Goal: Communication & Community: Answer question/provide support

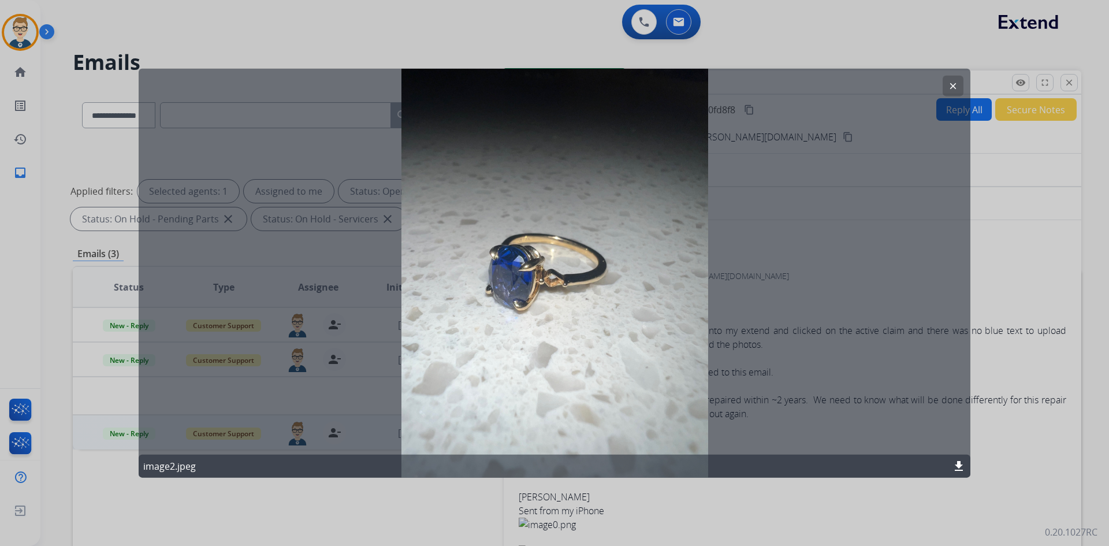
select select "**********"
click at [959, 86] on button "clear" at bounding box center [953, 85] width 21 height 21
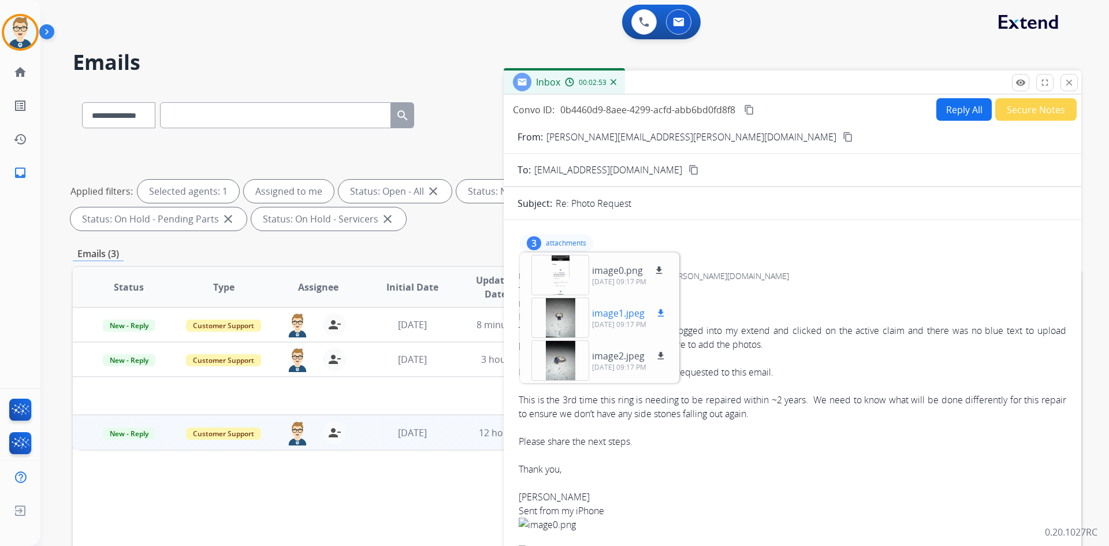
click at [662, 315] on mat-icon "download" at bounding box center [661, 313] width 10 height 10
click at [561, 273] on div at bounding box center [561, 275] width 58 height 40
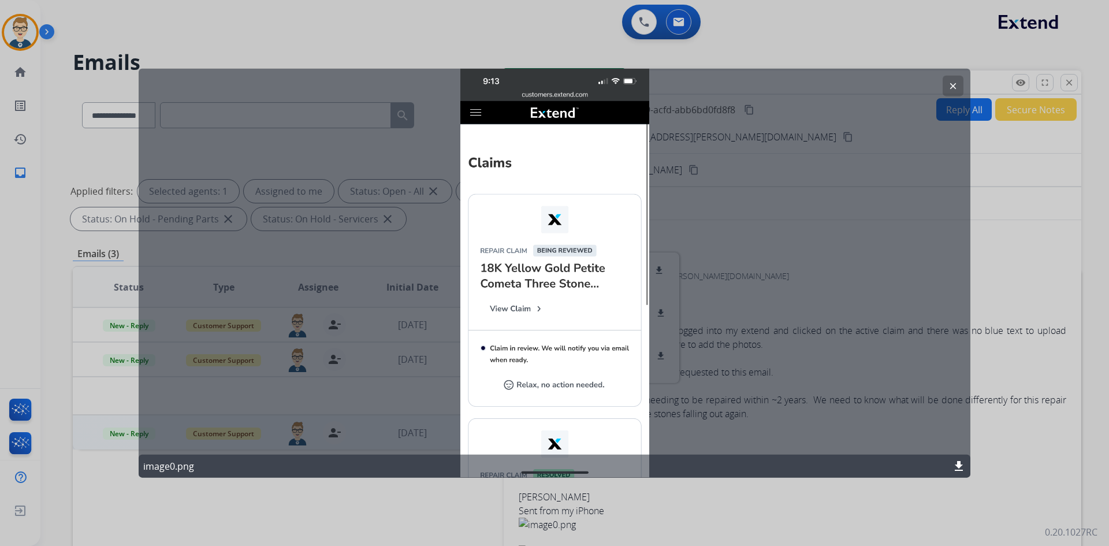
click at [956, 80] on button "clear" at bounding box center [953, 85] width 21 height 21
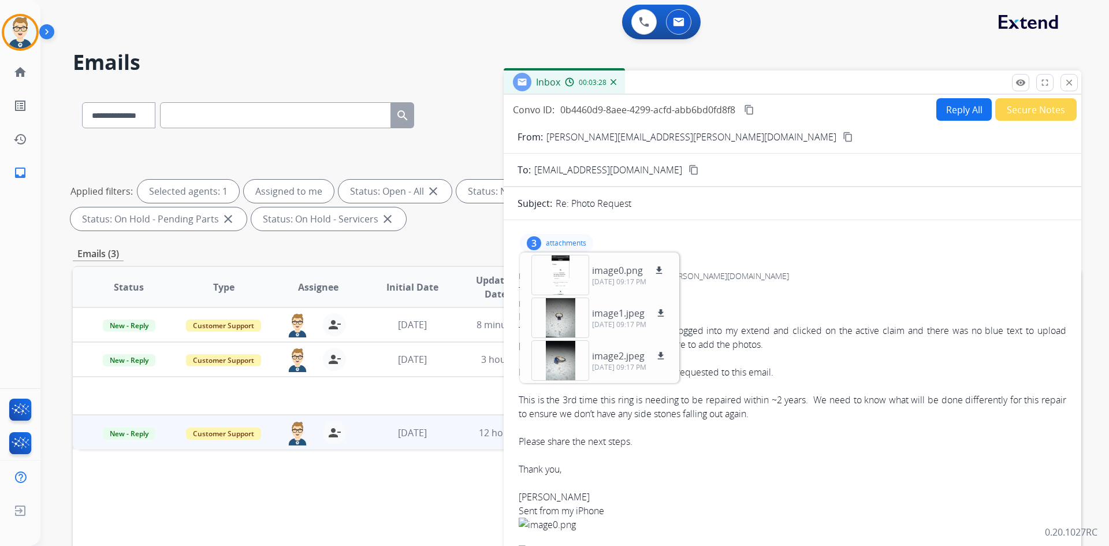
drag, startPoint x: 568, startPoint y: 242, endPoint x: 573, endPoint y: 237, distance: 6.5
click at [569, 241] on p "attachments" at bounding box center [566, 243] width 40 height 9
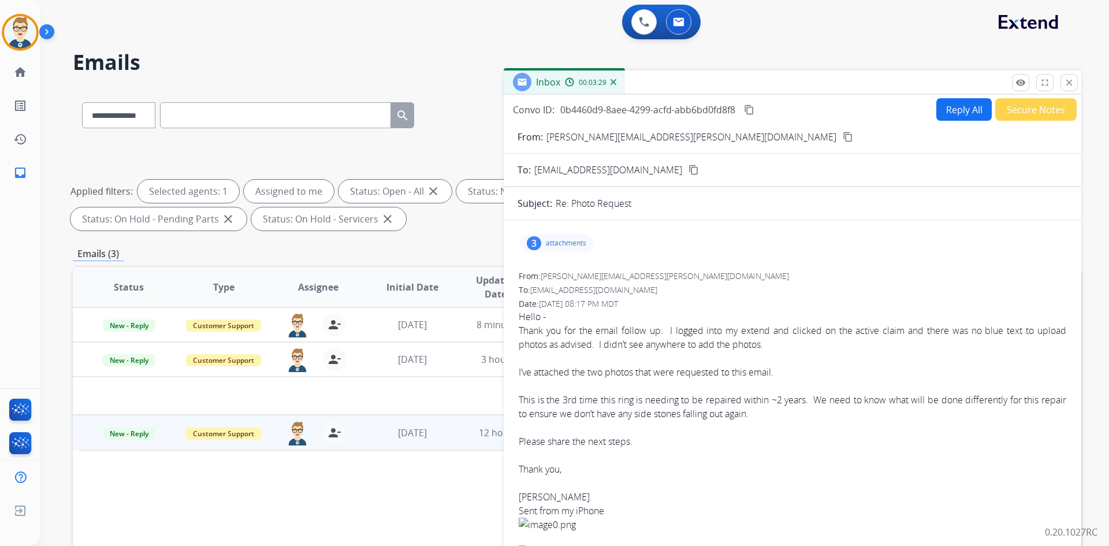
click at [752, 108] on mat-icon "content_copy" at bounding box center [749, 110] width 10 height 10
click at [459, 358] on td "3 hours ago" at bounding box center [498, 359] width 95 height 35
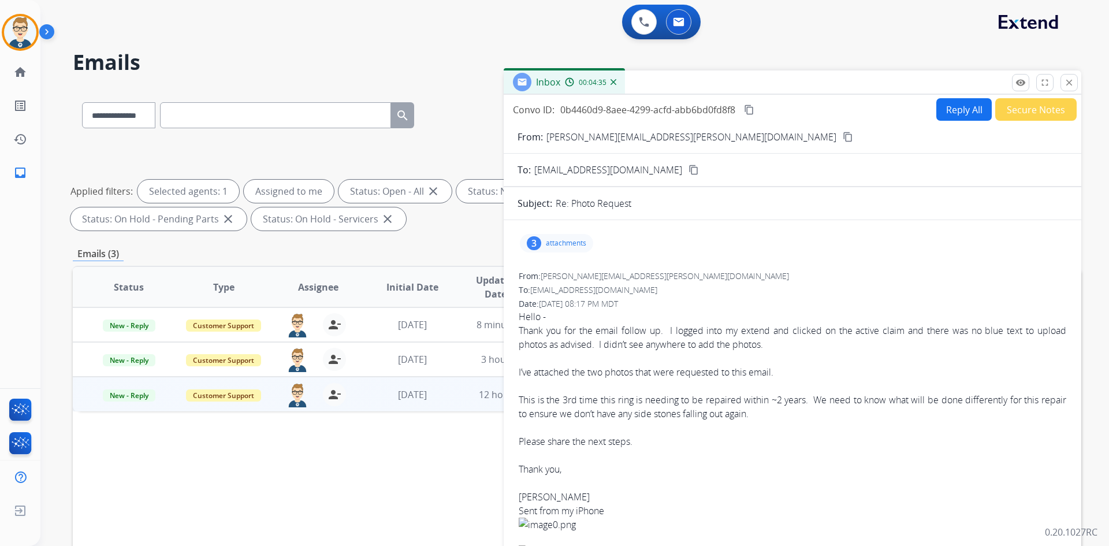
click at [948, 102] on button "Reply All" at bounding box center [964, 109] width 55 height 23
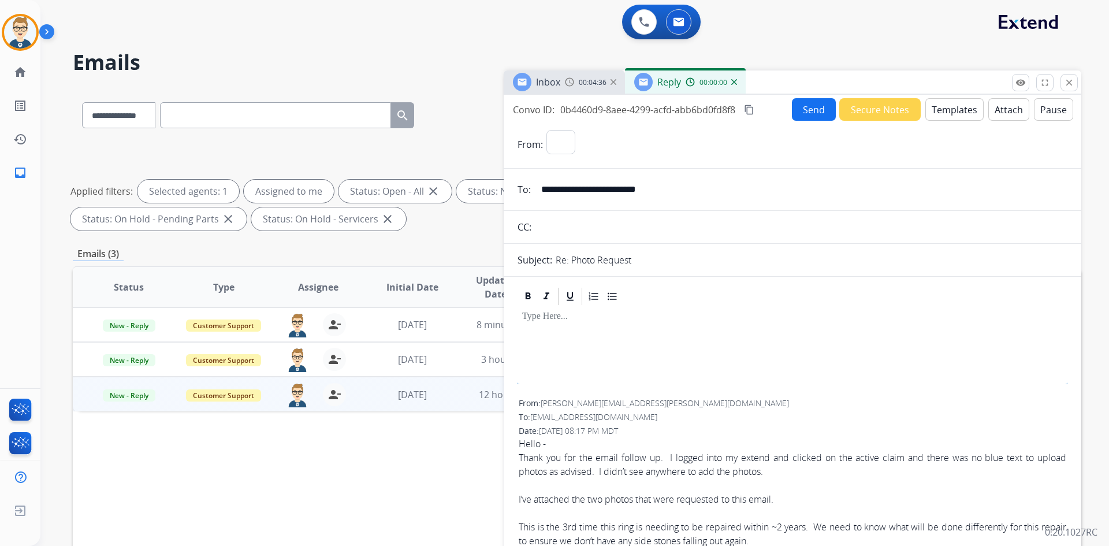
select select "**********"
click at [948, 107] on button "Templates" at bounding box center [955, 109] width 58 height 23
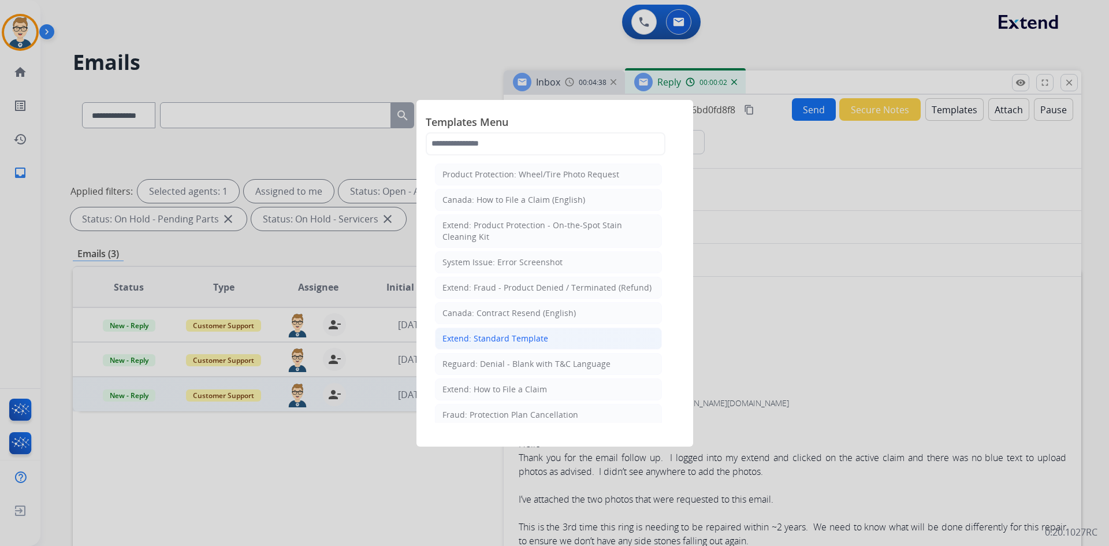
click at [501, 342] on div "Extend: Standard Template" at bounding box center [496, 339] width 106 height 12
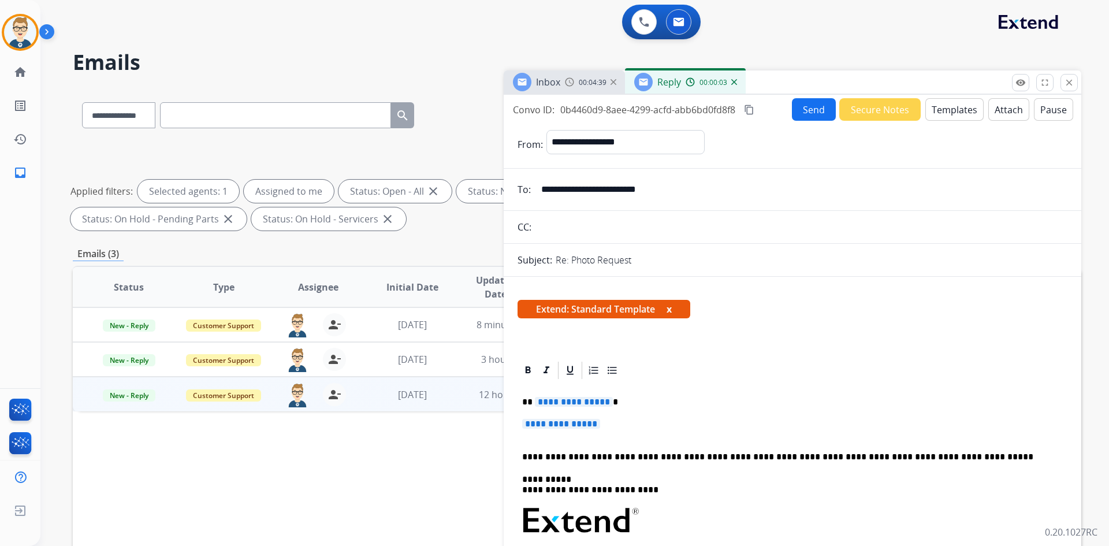
click at [585, 400] on span "**********" at bounding box center [574, 402] width 78 height 10
click at [580, 420] on span "**********" at bounding box center [561, 424] width 78 height 10
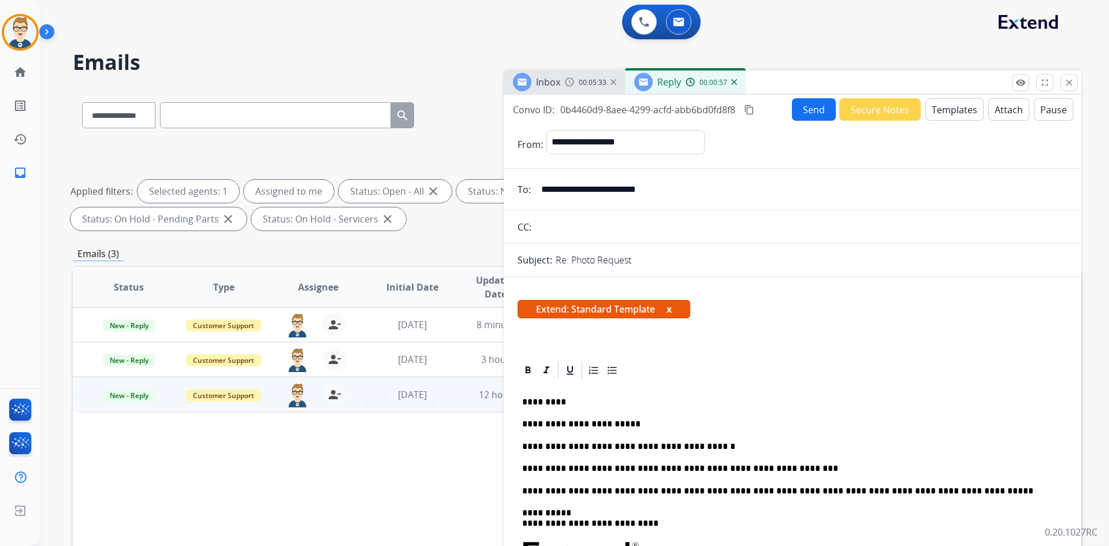
click at [812, 106] on button "Send" at bounding box center [814, 109] width 44 height 23
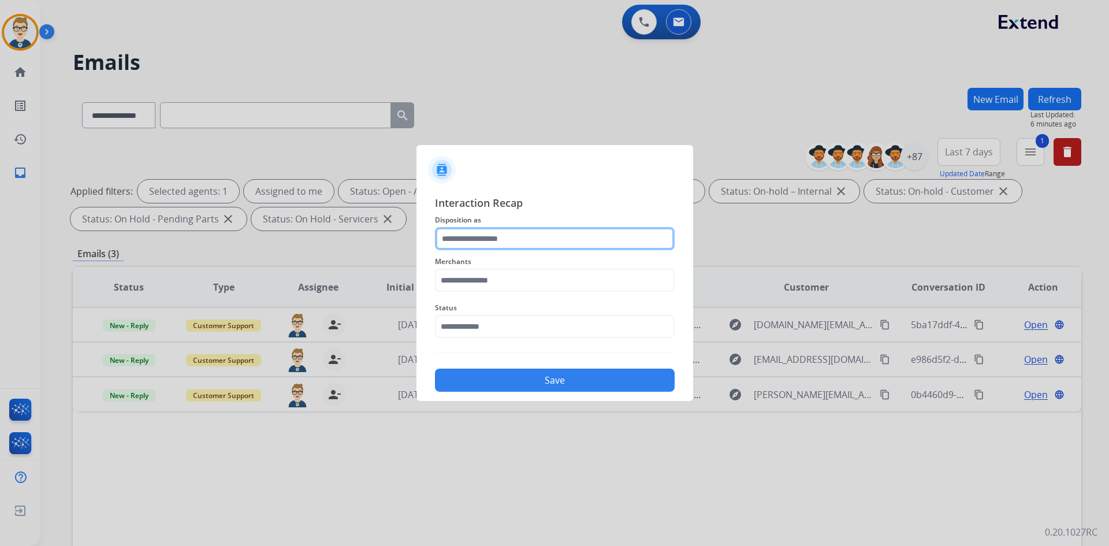
click at [485, 237] on input "text" at bounding box center [555, 238] width 240 height 23
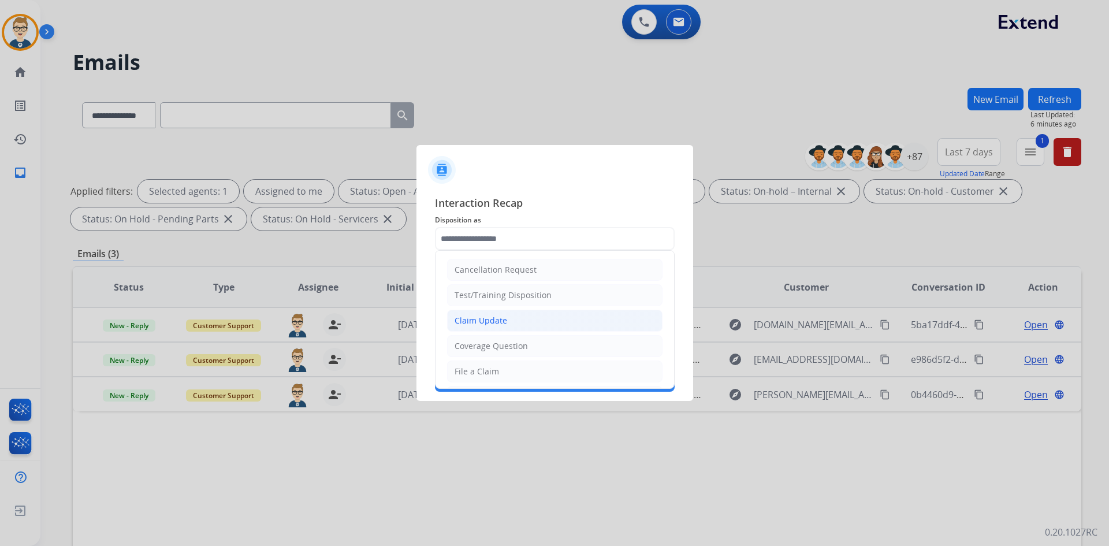
click at [487, 326] on div "Claim Update" at bounding box center [481, 321] width 53 height 12
type input "**********"
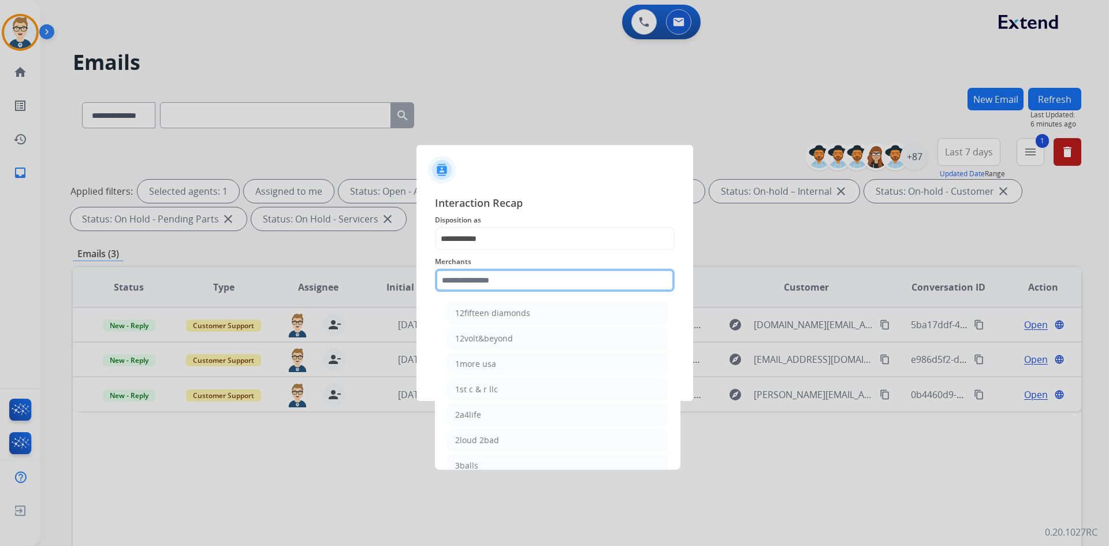
click at [487, 280] on input "text" at bounding box center [555, 280] width 240 height 23
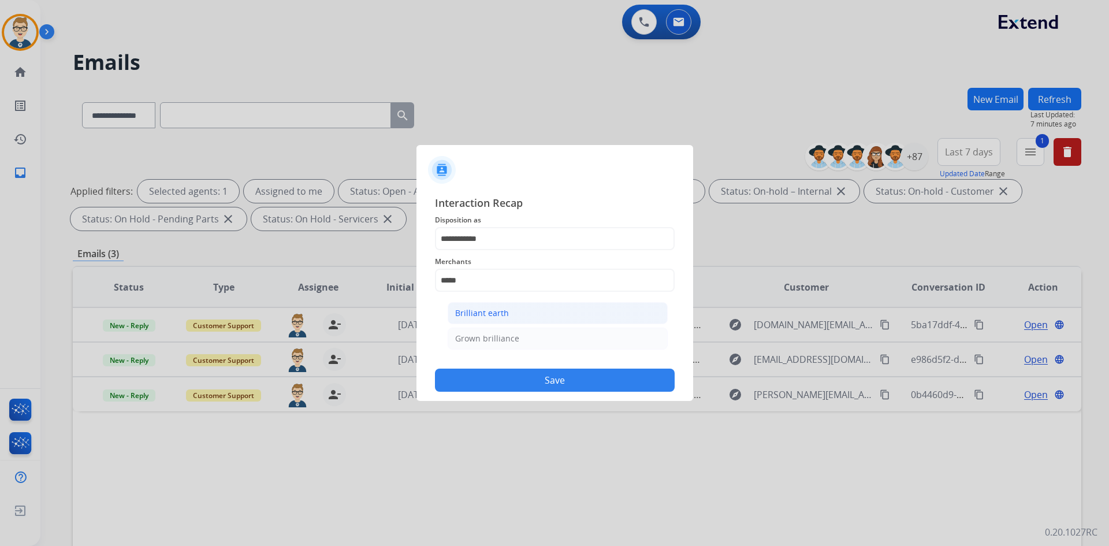
click at [494, 310] on div "Brilliant earth" at bounding box center [482, 313] width 54 height 12
type input "**********"
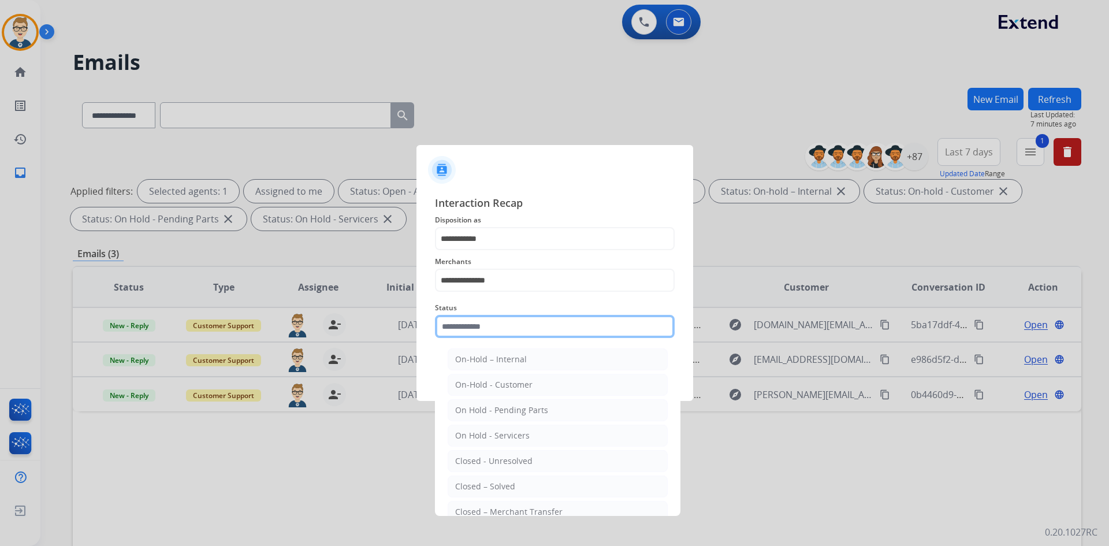
click at [493, 324] on input "text" at bounding box center [555, 326] width 240 height 23
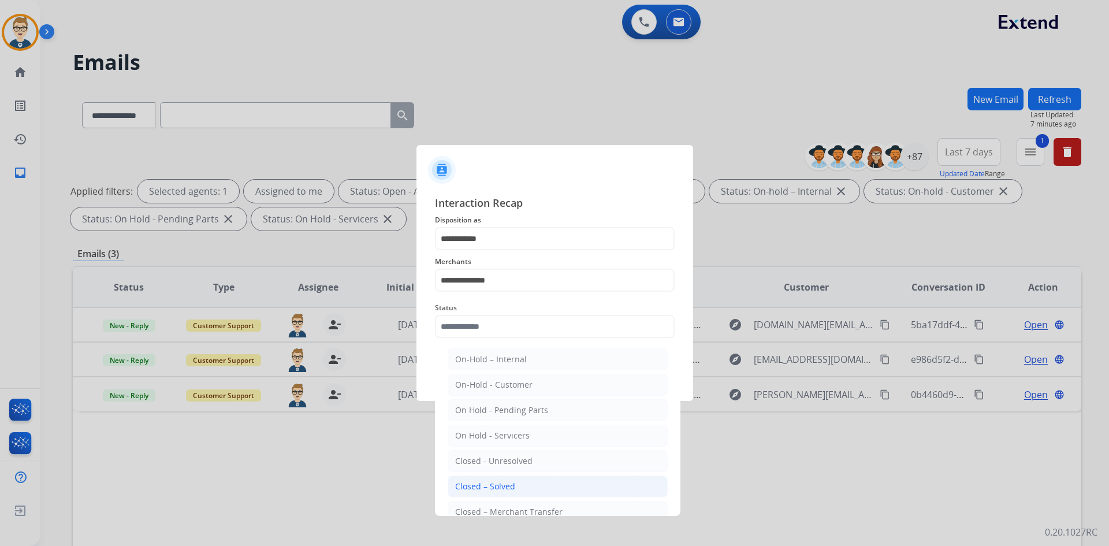
click at [491, 488] on div "Closed – Solved" at bounding box center [485, 487] width 60 height 12
type input "**********"
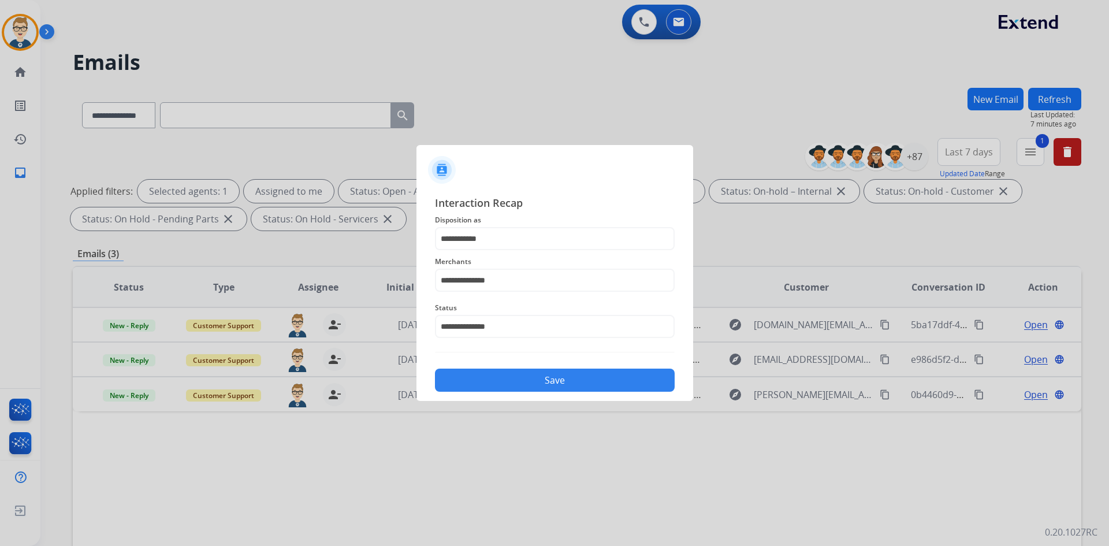
click at [500, 377] on button "Save" at bounding box center [555, 380] width 240 height 23
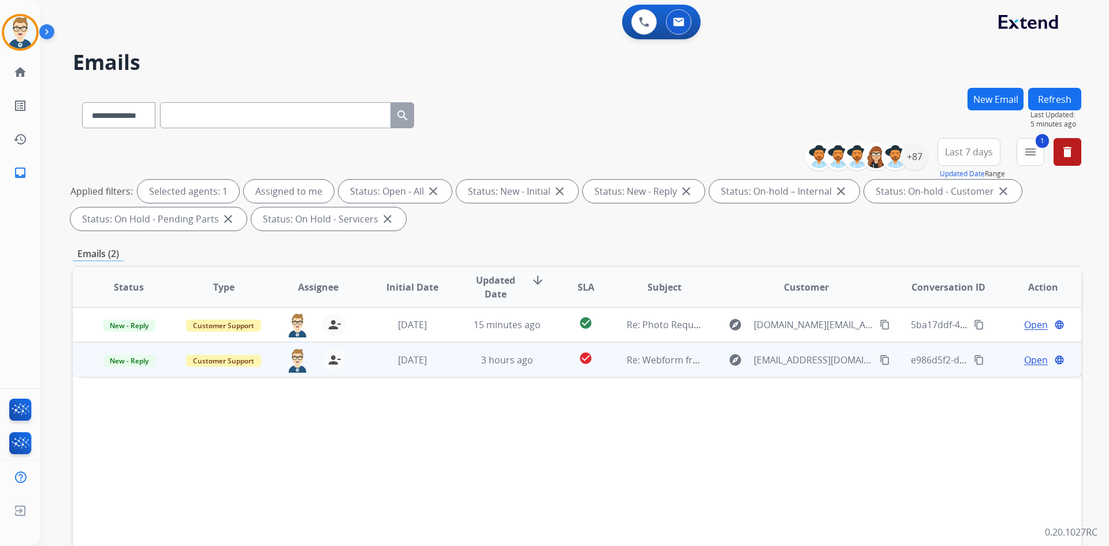
click at [880, 359] on mat-icon "content_copy" at bounding box center [885, 360] width 10 height 10
click at [1032, 359] on span "Open" at bounding box center [1037, 360] width 24 height 14
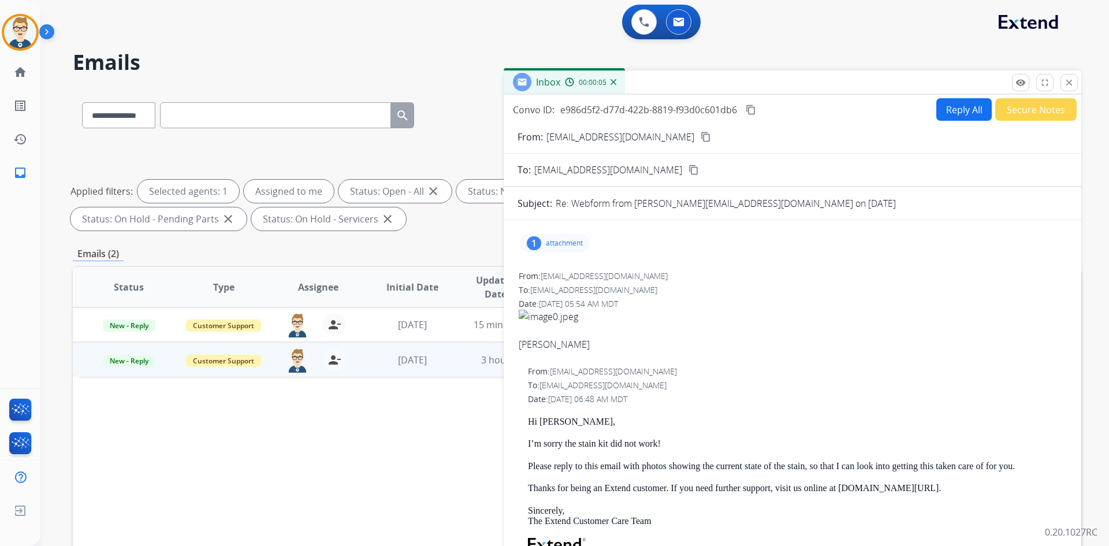
click at [571, 241] on p "attachment" at bounding box center [564, 243] width 37 height 9
click at [578, 265] on div at bounding box center [561, 275] width 58 height 40
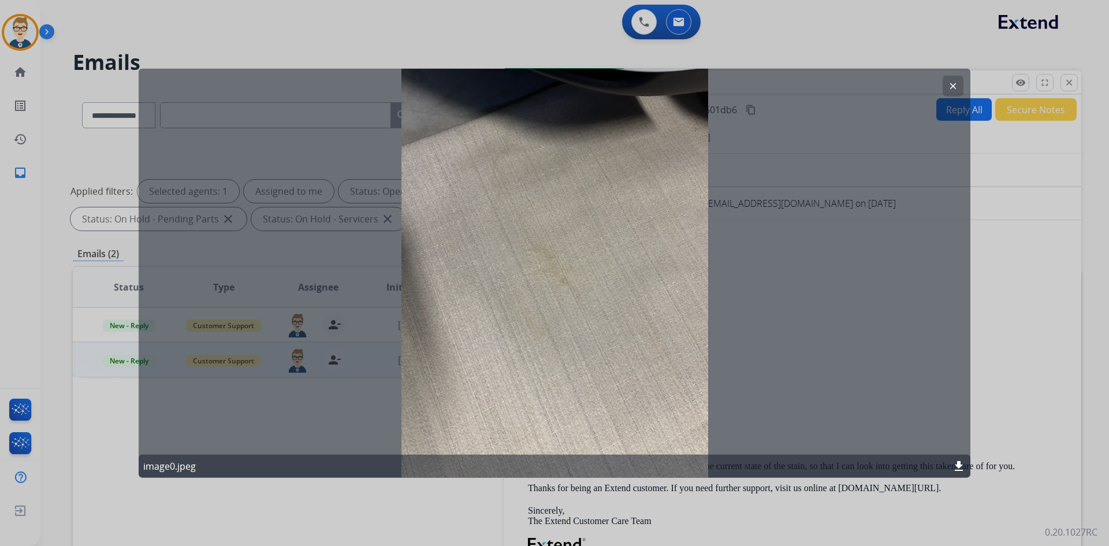
click at [958, 467] on mat-icon "download" at bounding box center [959, 466] width 14 height 14
click at [959, 463] on mat-icon "download" at bounding box center [959, 466] width 14 height 14
click at [635, 18] on div at bounding box center [554, 273] width 1109 height 546
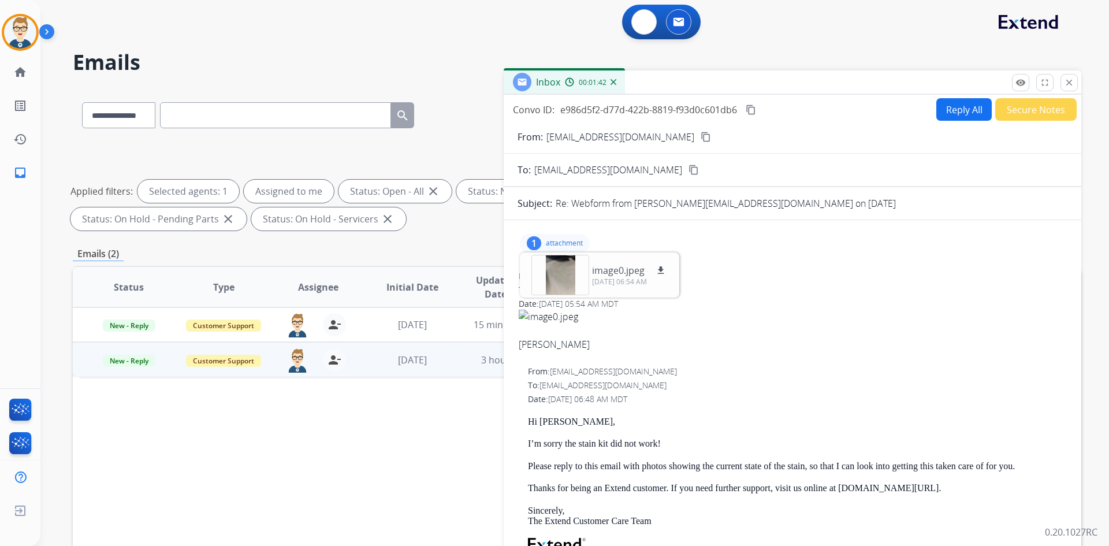
click at [635, 18] on button at bounding box center [644, 21] width 25 height 25
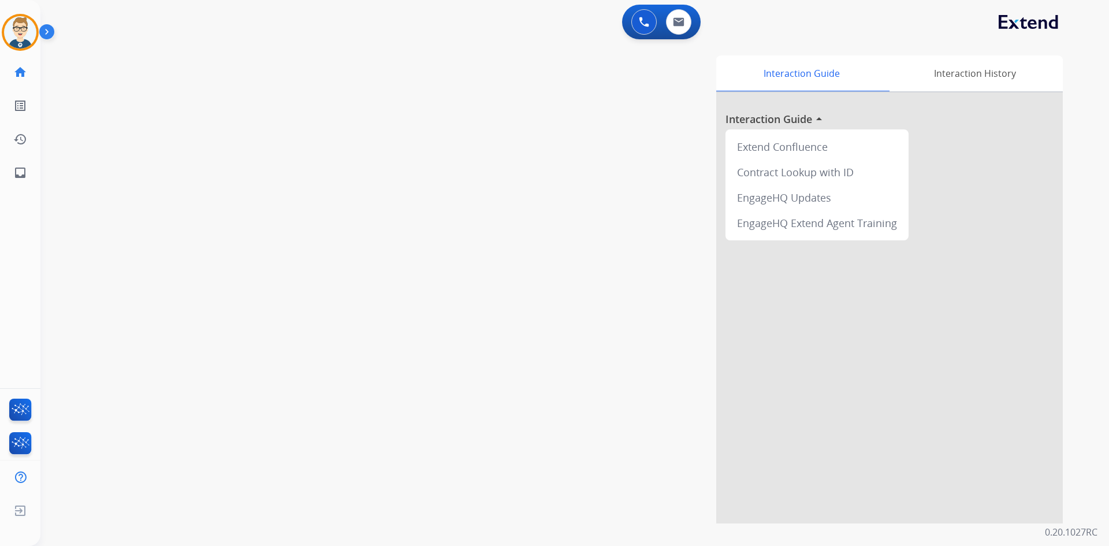
click at [635, 18] on button at bounding box center [644, 21] width 25 height 25
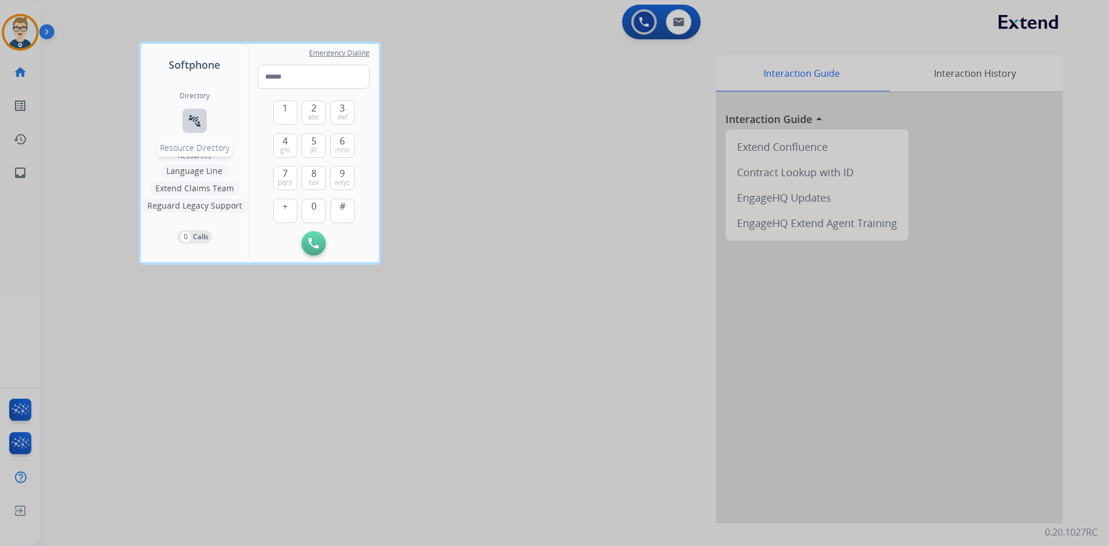
click at [199, 120] on mat-icon "connect_without_contact" at bounding box center [195, 121] width 14 height 14
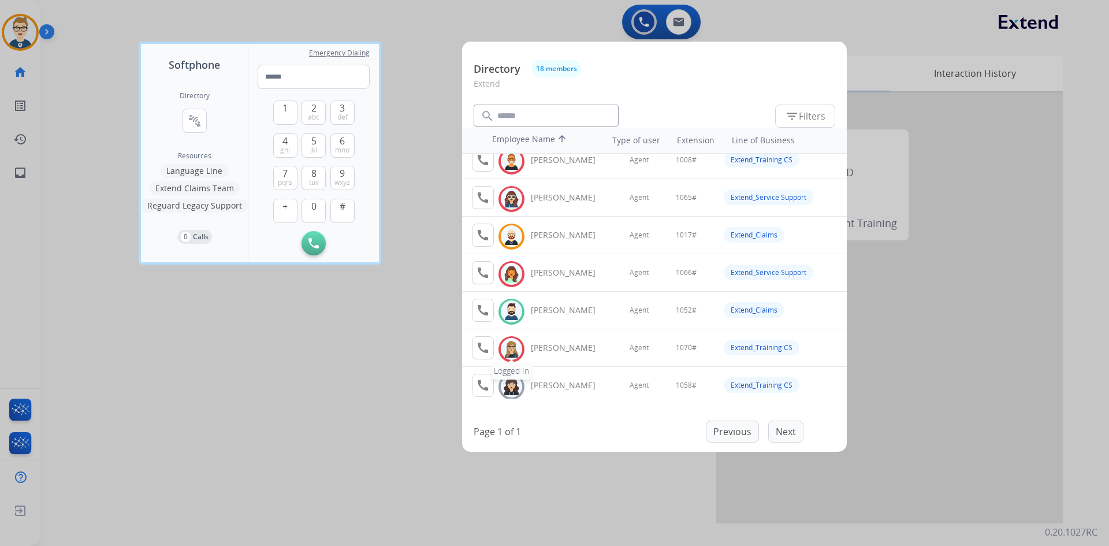
scroll to position [116, 0]
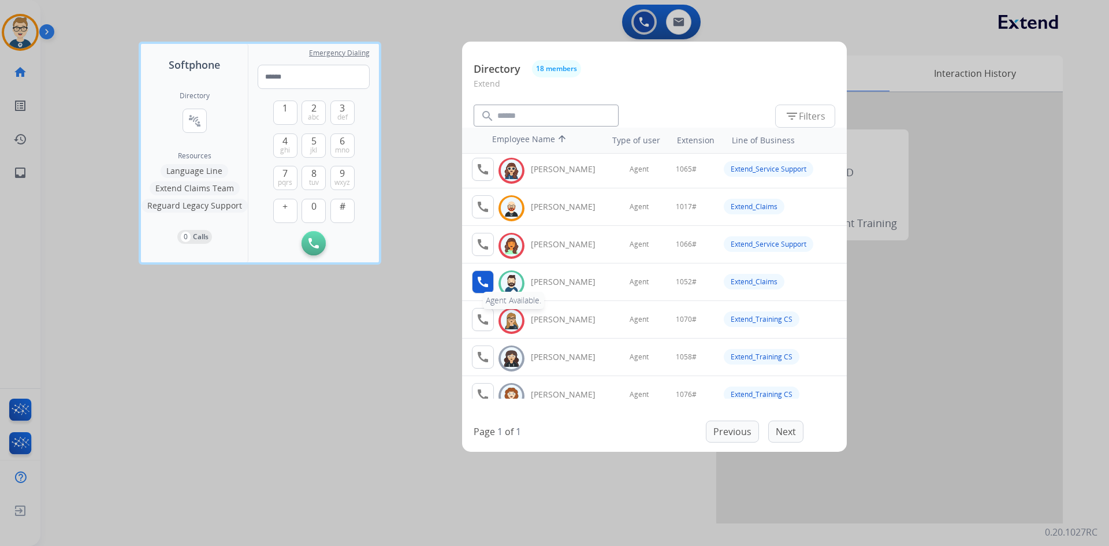
click at [489, 281] on mat-icon "call" at bounding box center [483, 282] width 14 height 14
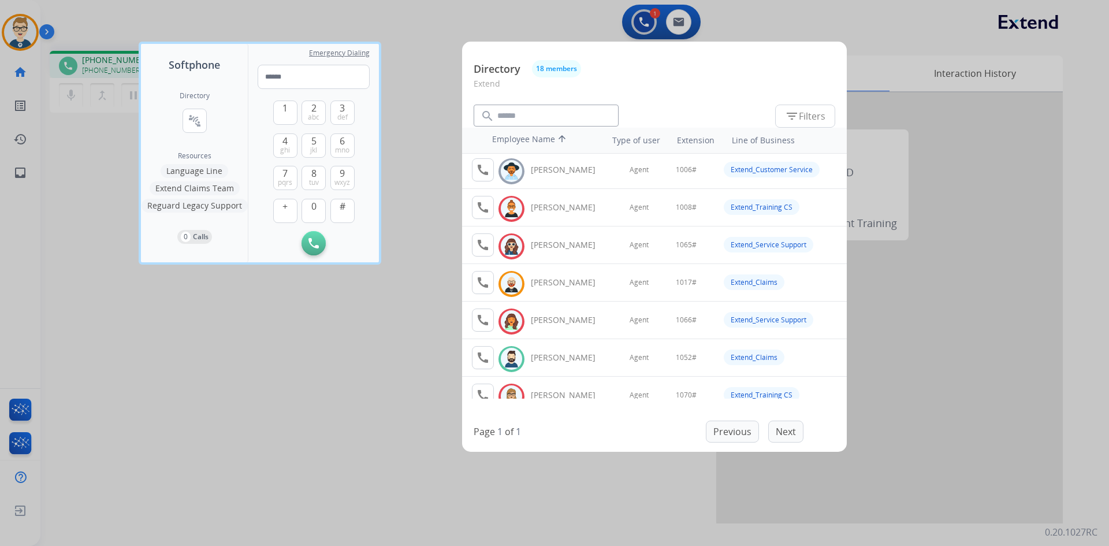
scroll to position [58, 0]
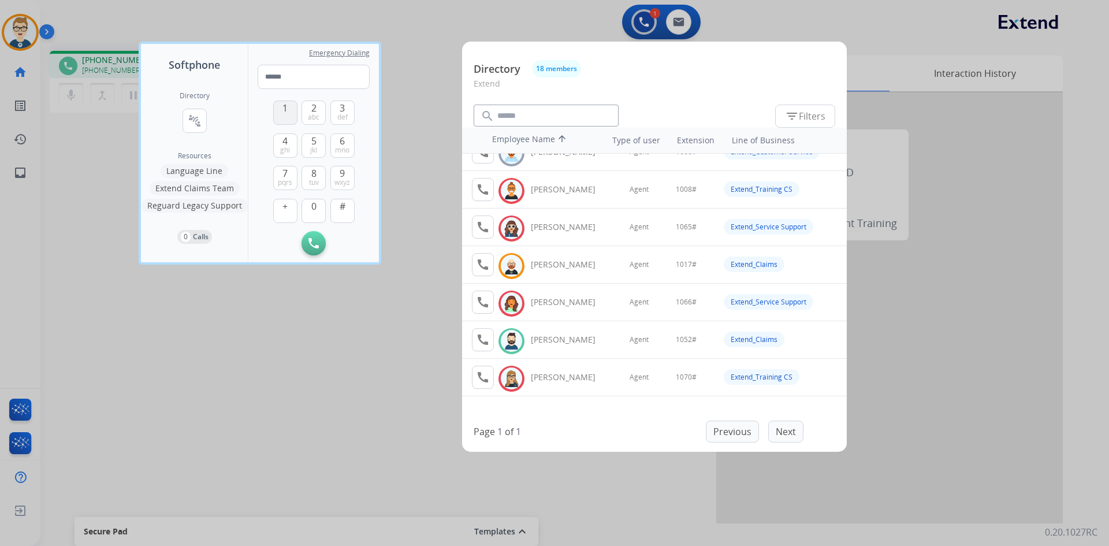
click at [288, 116] on button "1" at bounding box center [285, 113] width 24 height 24
click at [313, 206] on span "0" at bounding box center [313, 206] width 5 height 14
click at [311, 144] on span "5" at bounding box center [313, 141] width 5 height 14
click at [318, 118] on span "abc" at bounding box center [314, 117] width 12 height 9
click at [347, 213] on button "#" at bounding box center [343, 211] width 24 height 24
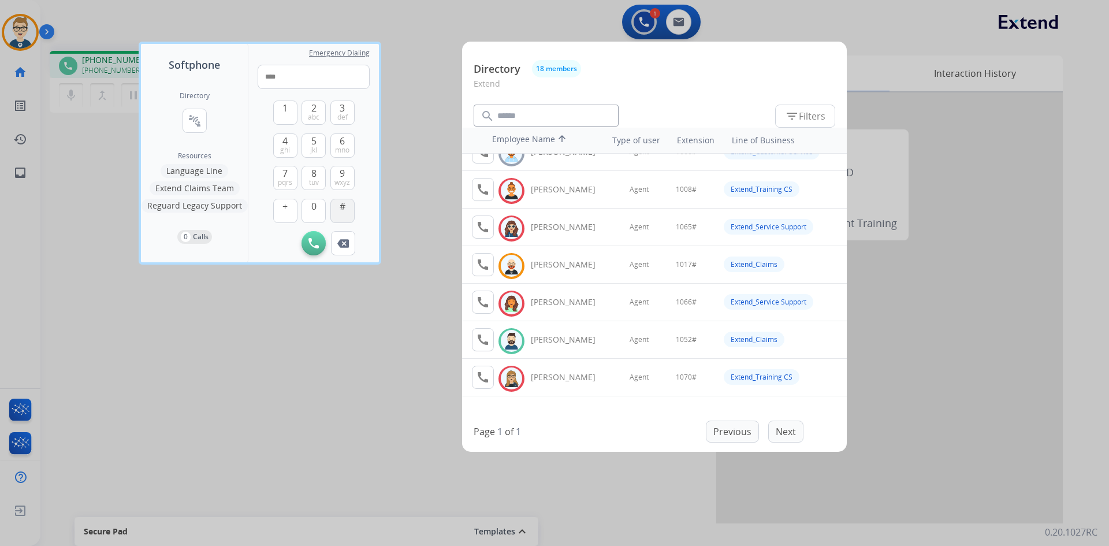
type input "*****"
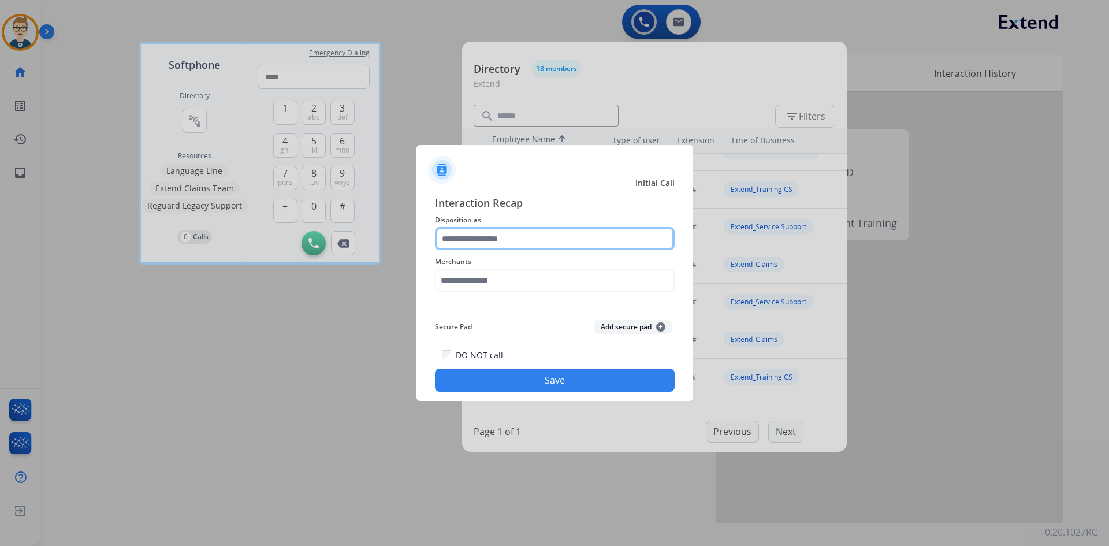
click at [481, 235] on input "text" at bounding box center [555, 238] width 240 height 23
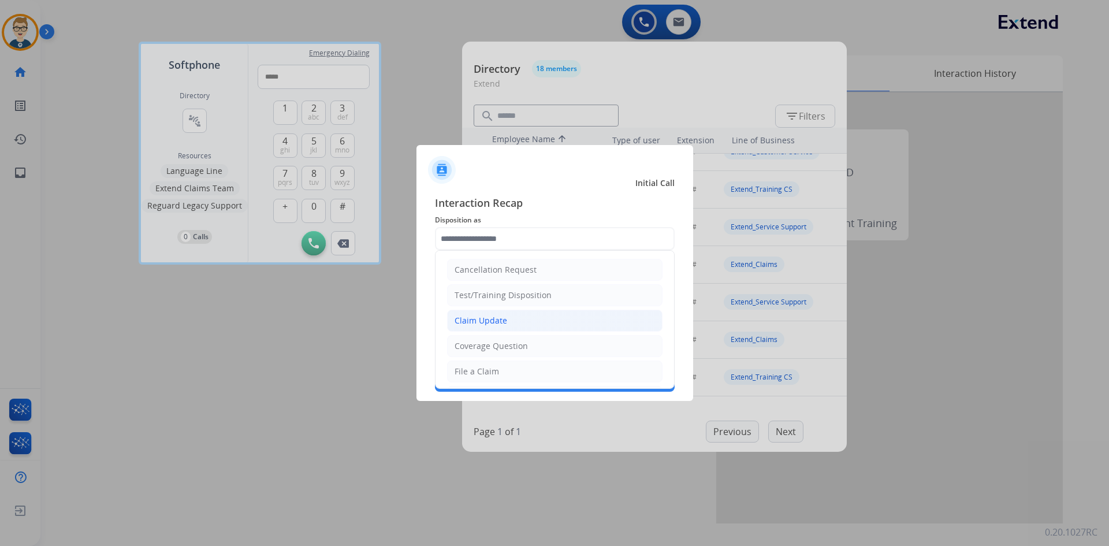
click at [498, 325] on div "Claim Update" at bounding box center [481, 321] width 53 height 12
type input "**********"
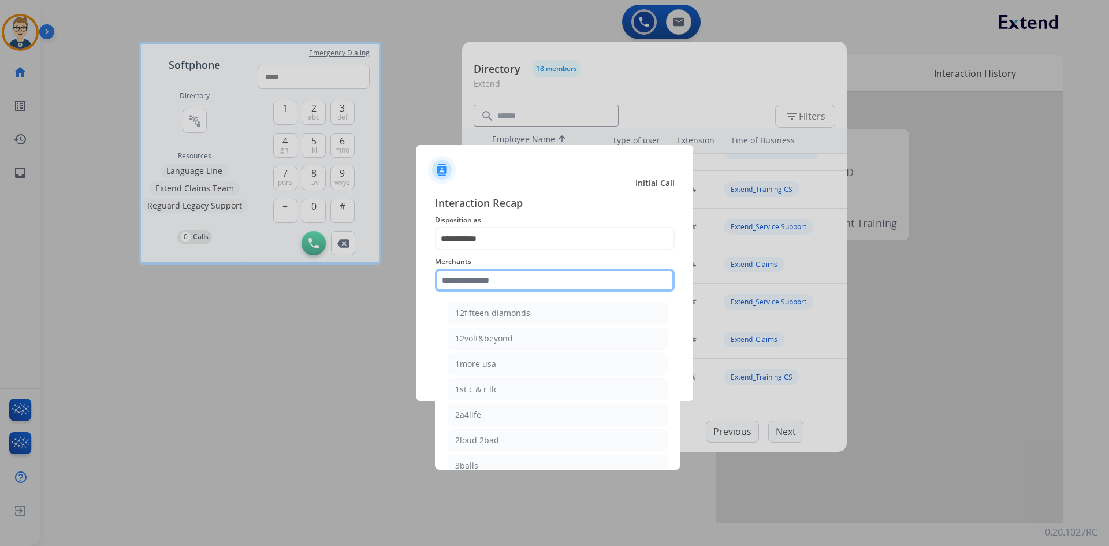
click at [493, 270] on input "text" at bounding box center [555, 280] width 240 height 23
type input "*"
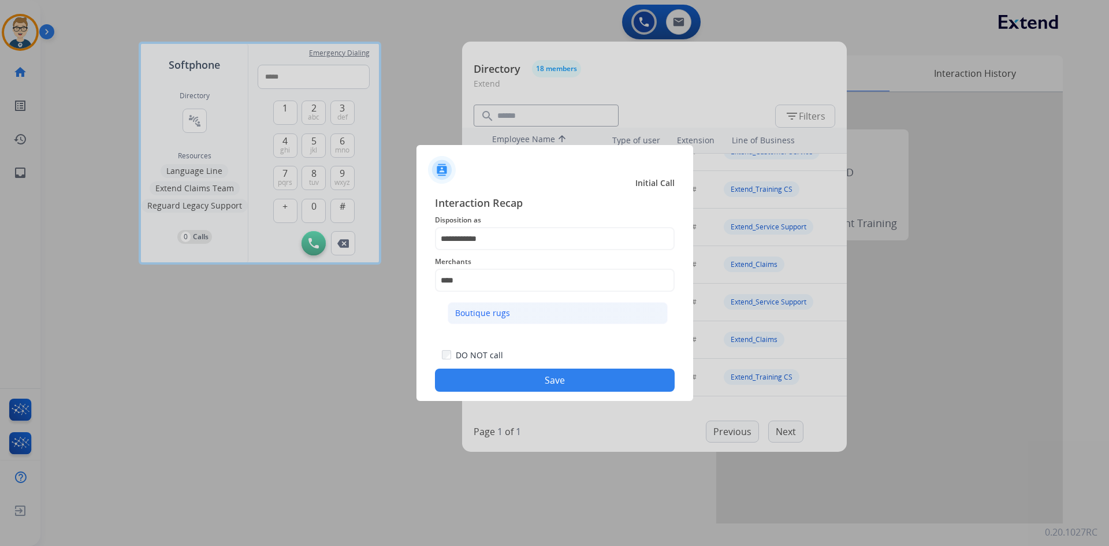
click at [511, 309] on li "Boutique rugs" at bounding box center [558, 313] width 220 height 22
type input "**********"
click at [584, 380] on button "Save" at bounding box center [555, 380] width 240 height 23
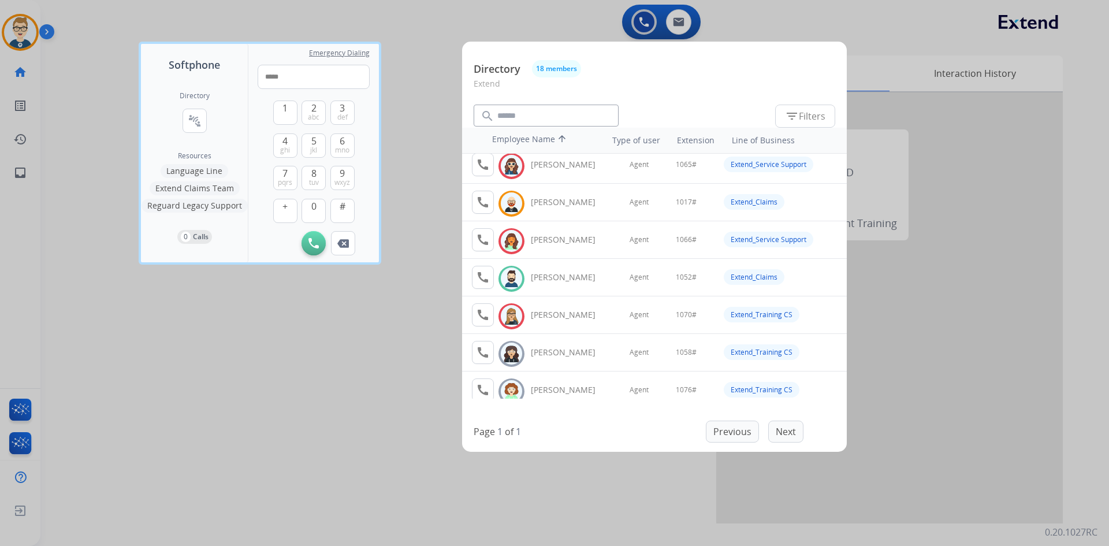
scroll to position [116, 0]
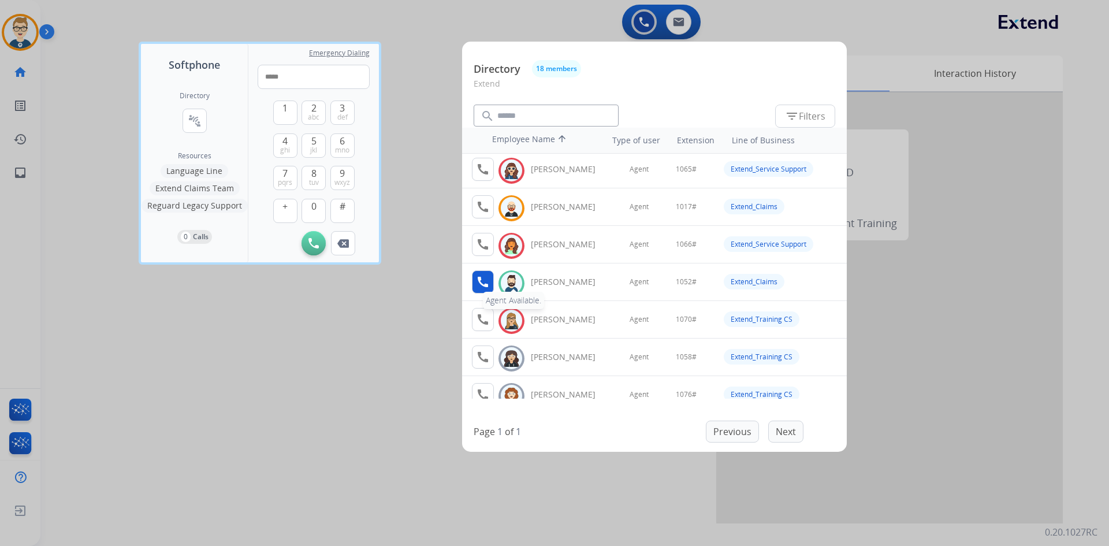
click at [476, 275] on mat-icon "call" at bounding box center [483, 282] width 14 height 14
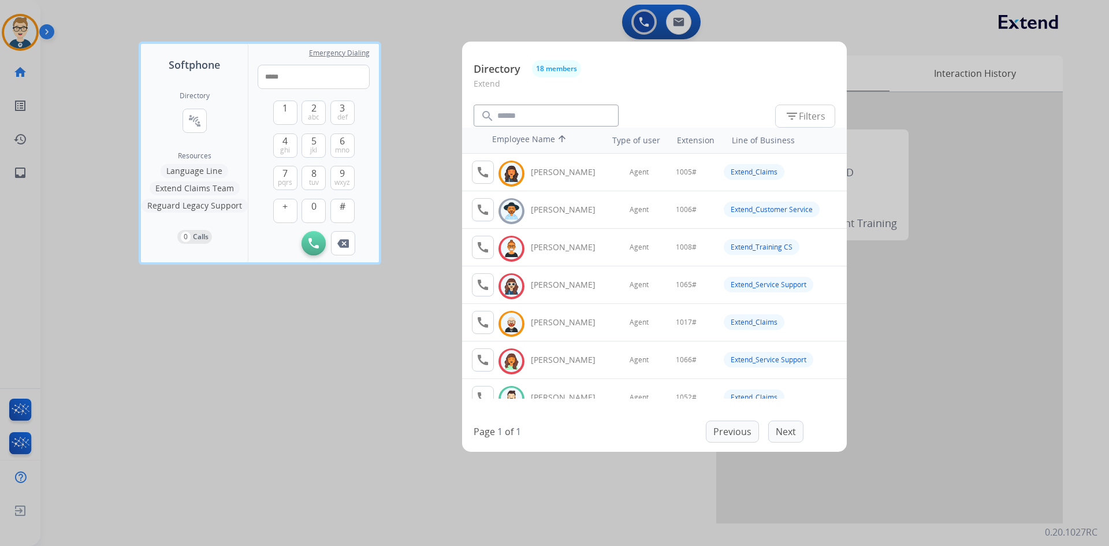
click at [30, 31] on div at bounding box center [554, 273] width 1109 height 546
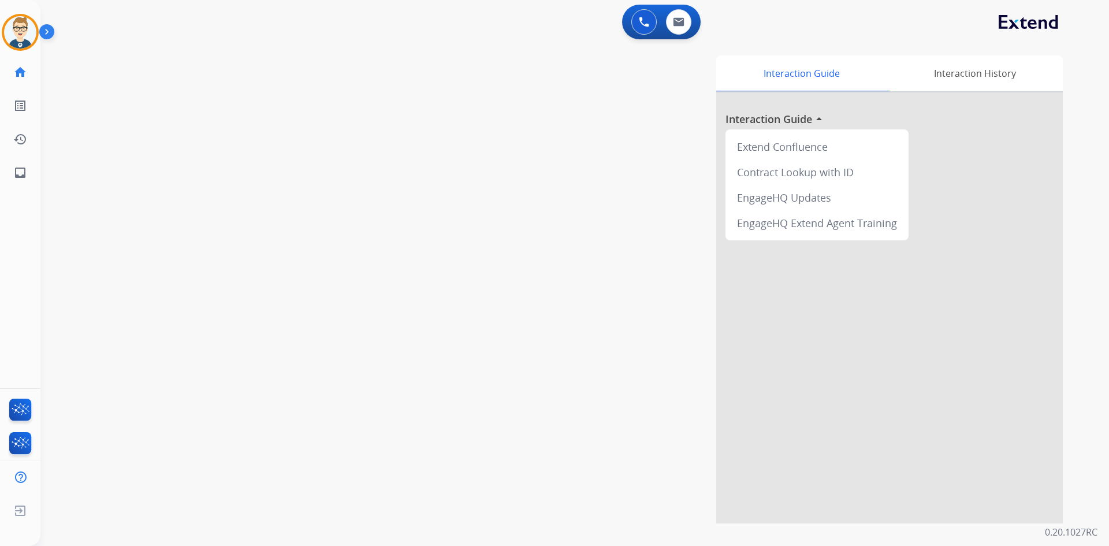
click at [30, 31] on img at bounding box center [20, 32] width 32 height 32
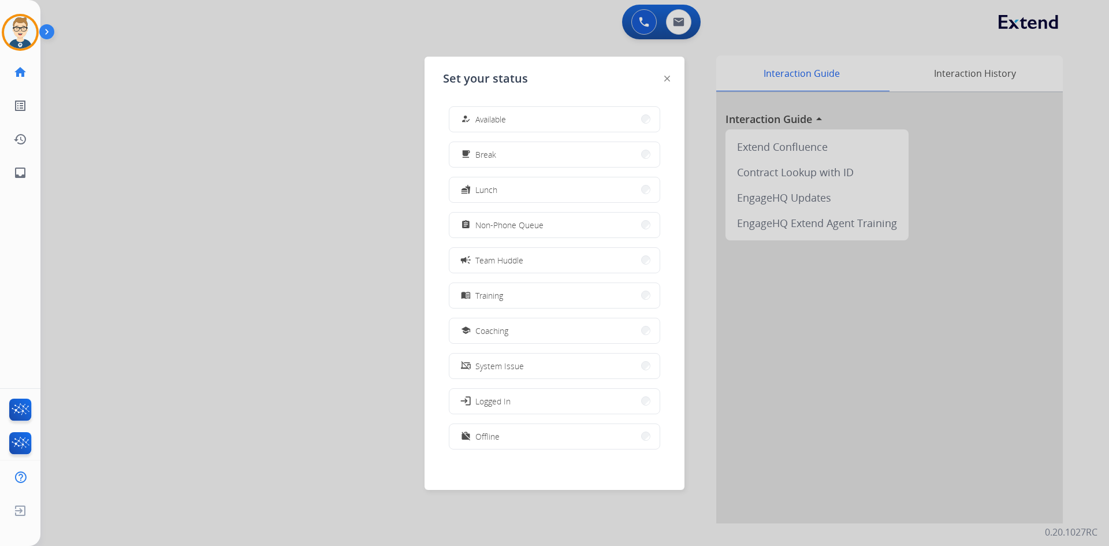
drag, startPoint x: 520, startPoint y: 225, endPoint x: 599, endPoint y: 65, distance: 178.6
click at [520, 224] on span "Non-Phone Queue" at bounding box center [510, 225] width 68 height 12
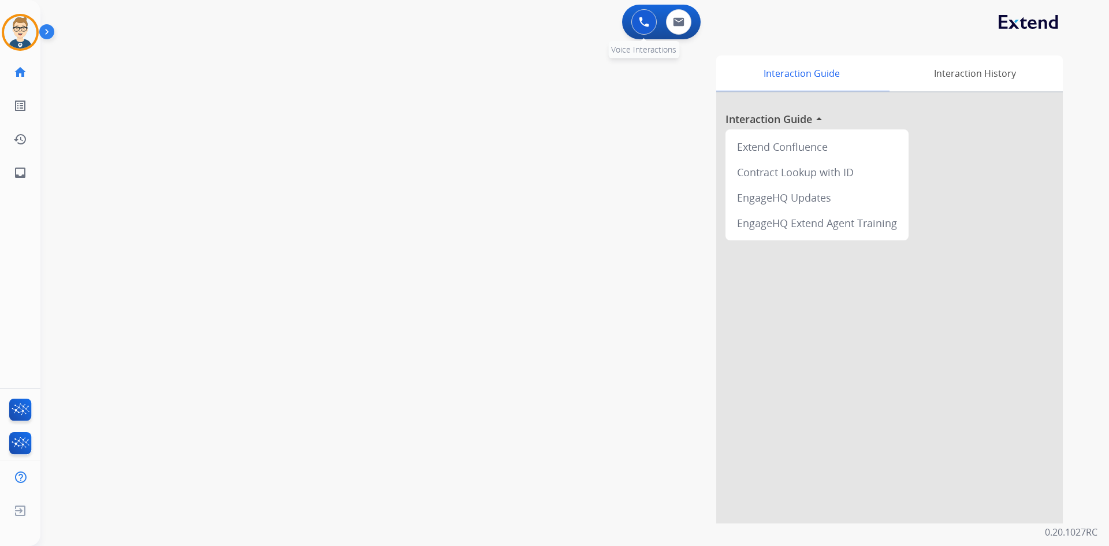
click at [652, 14] on button at bounding box center [644, 21] width 25 height 25
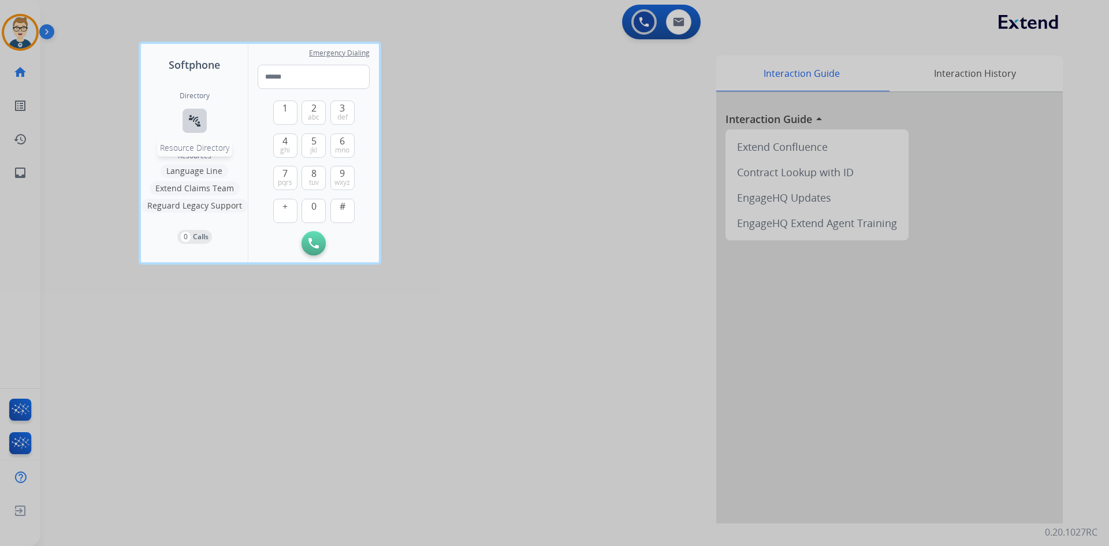
click at [196, 117] on mat-icon "connect_without_contact" at bounding box center [195, 121] width 14 height 14
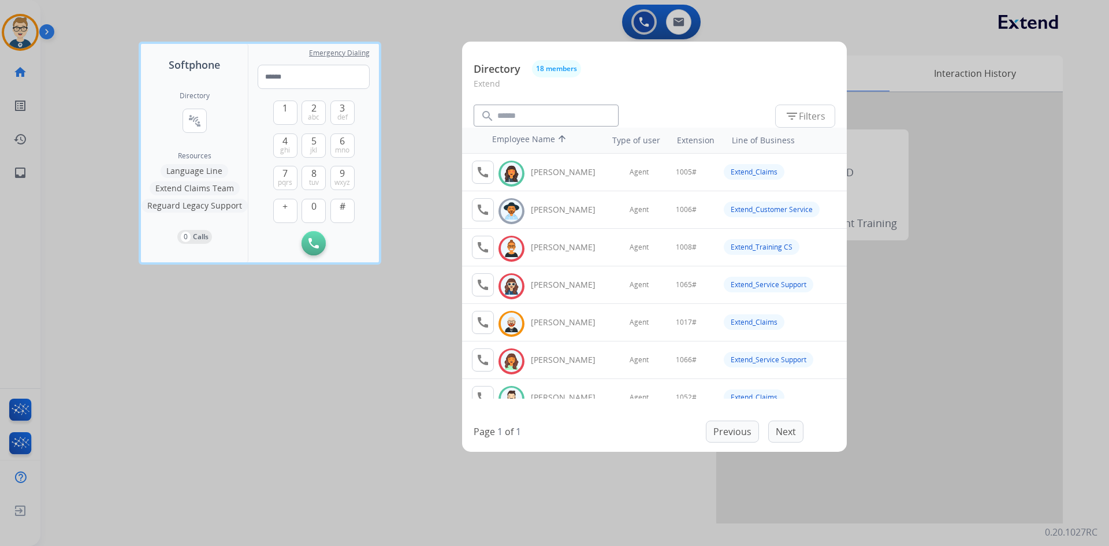
scroll to position [58, 0]
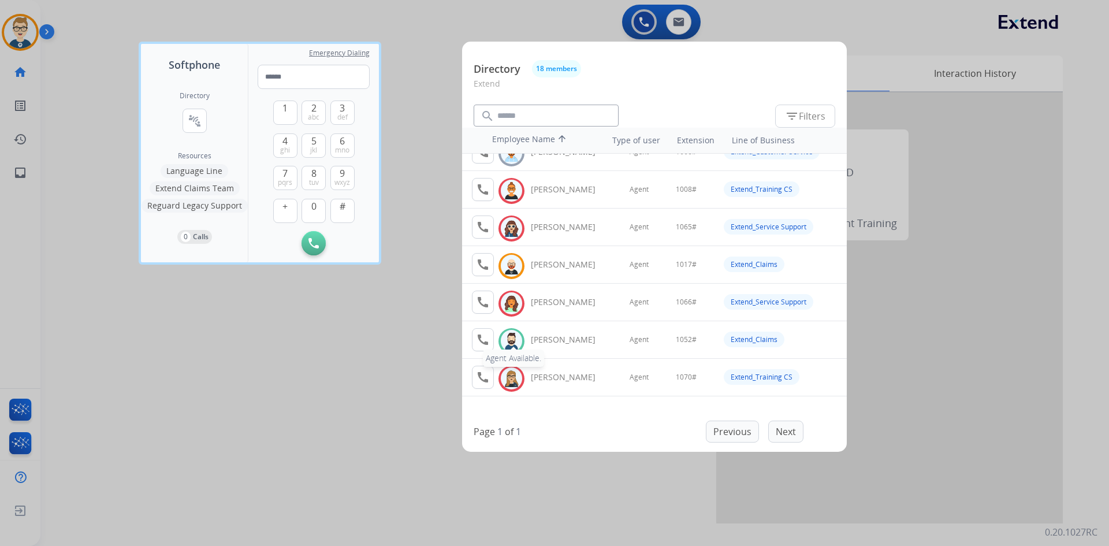
click at [478, 339] on mat-icon "call" at bounding box center [483, 340] width 14 height 14
click at [289, 118] on button "1" at bounding box center [285, 113] width 24 height 24
click at [304, 202] on button "0" at bounding box center [314, 211] width 24 height 24
click at [316, 143] on span "5" at bounding box center [313, 141] width 5 height 14
click at [316, 108] on span "2" at bounding box center [313, 108] width 5 height 14
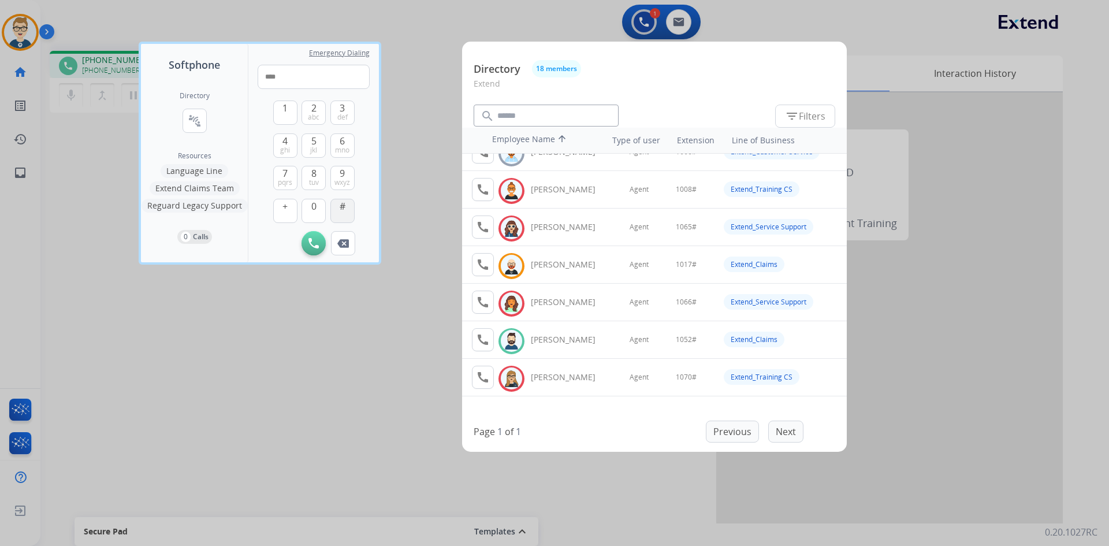
click at [334, 213] on button "#" at bounding box center [343, 211] width 24 height 24
type input "*****"
click at [141, 418] on div at bounding box center [554, 273] width 1109 height 546
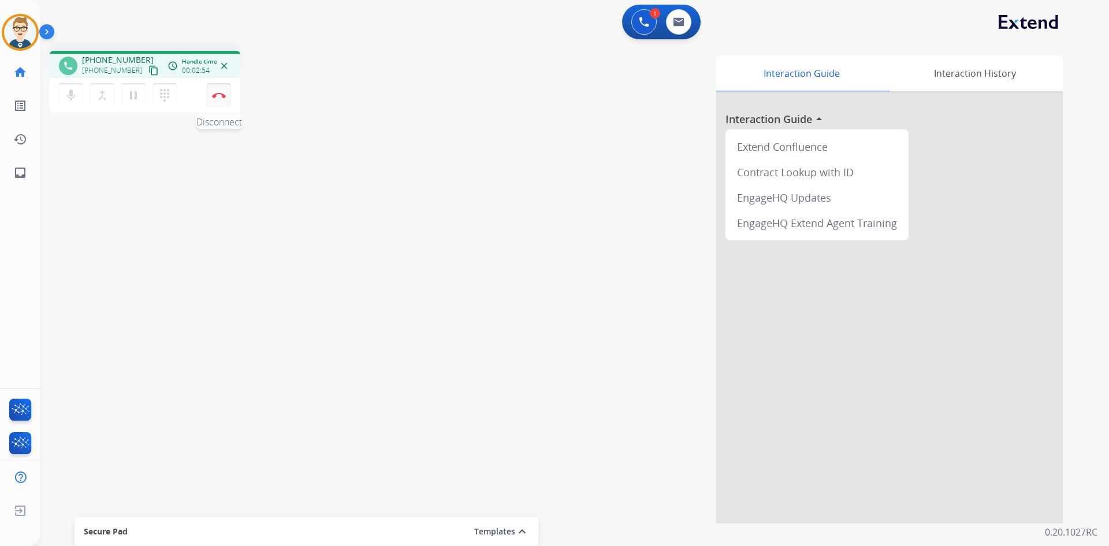
click at [216, 101] on button "Disconnect" at bounding box center [219, 95] width 24 height 24
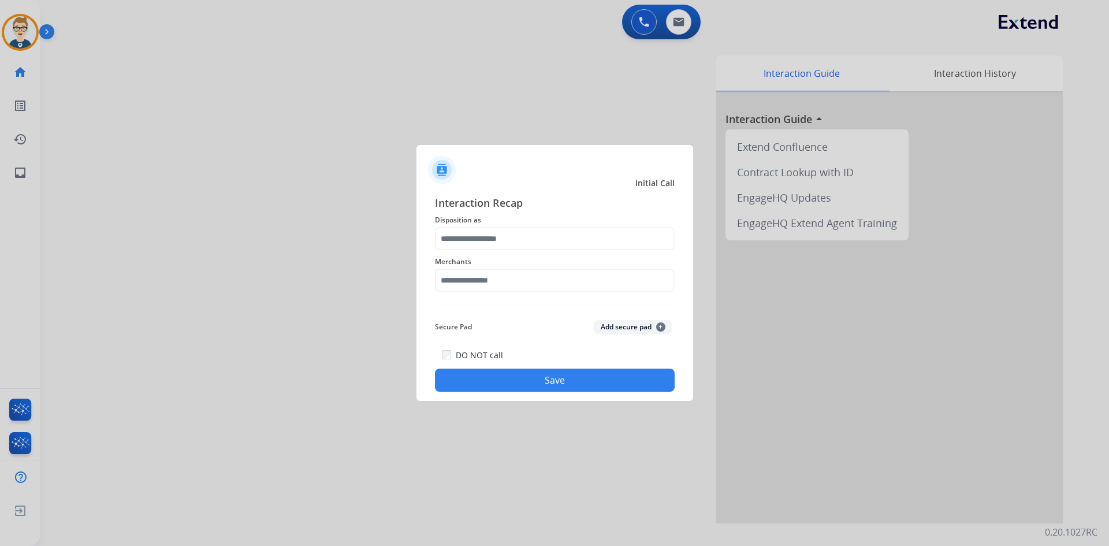
click at [482, 225] on span "Disposition as" at bounding box center [555, 220] width 240 height 14
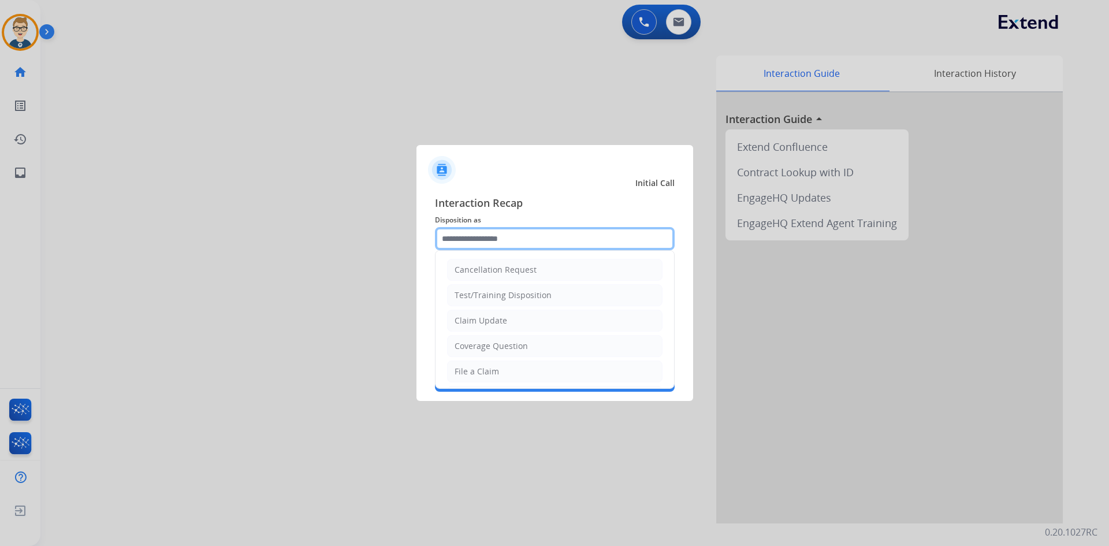
click at [482, 228] on input "text" at bounding box center [555, 238] width 240 height 23
click at [512, 320] on li "Claim Update" at bounding box center [555, 321] width 216 height 22
type input "**********"
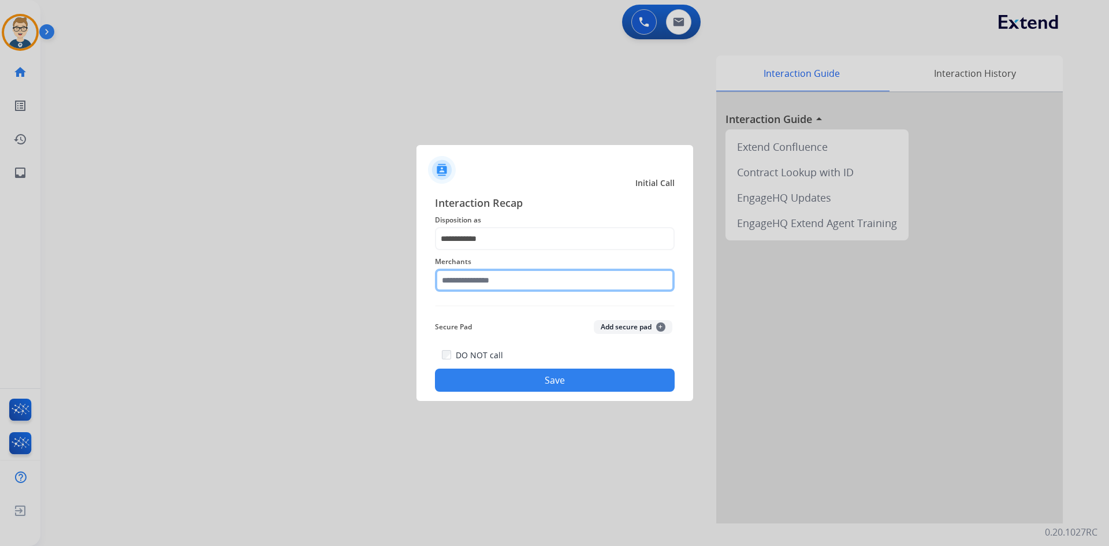
click at [514, 273] on input "text" at bounding box center [555, 280] width 240 height 23
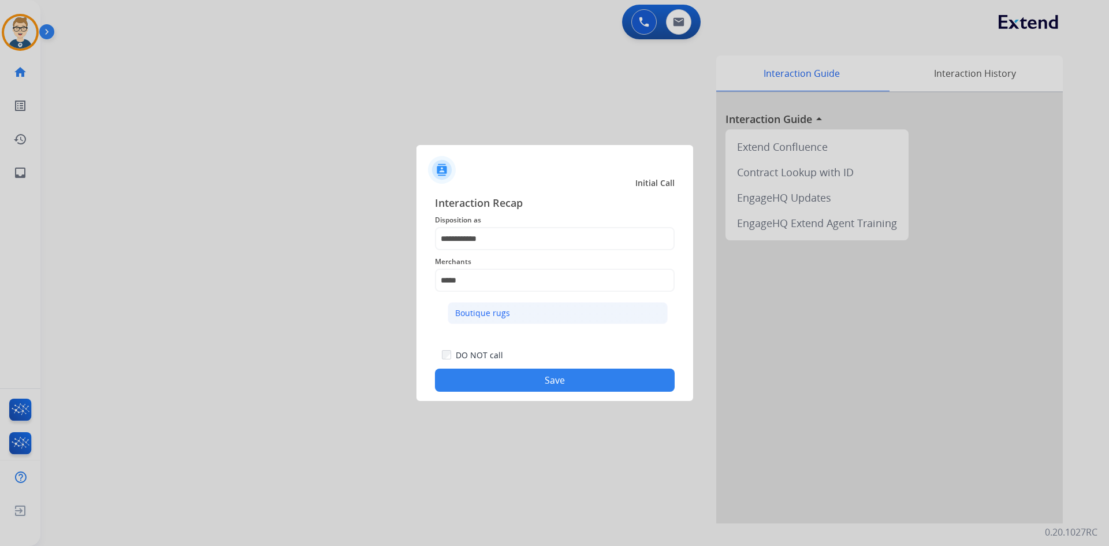
click at [518, 308] on li "Boutique rugs" at bounding box center [558, 313] width 220 height 22
type input "**********"
click at [519, 382] on button "Save" at bounding box center [555, 380] width 240 height 23
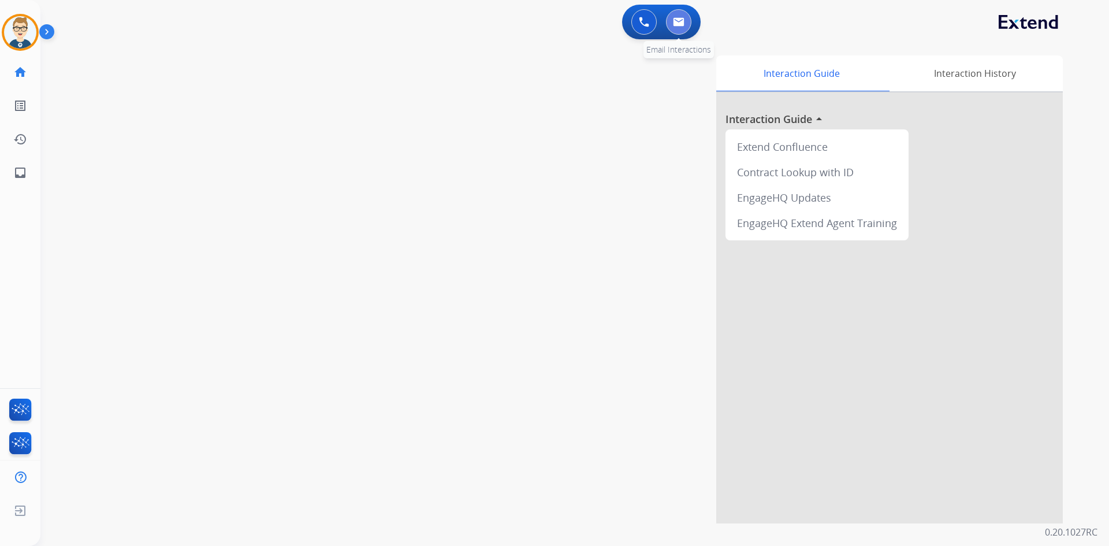
click at [676, 21] on img at bounding box center [679, 21] width 12 height 9
select select "**********"
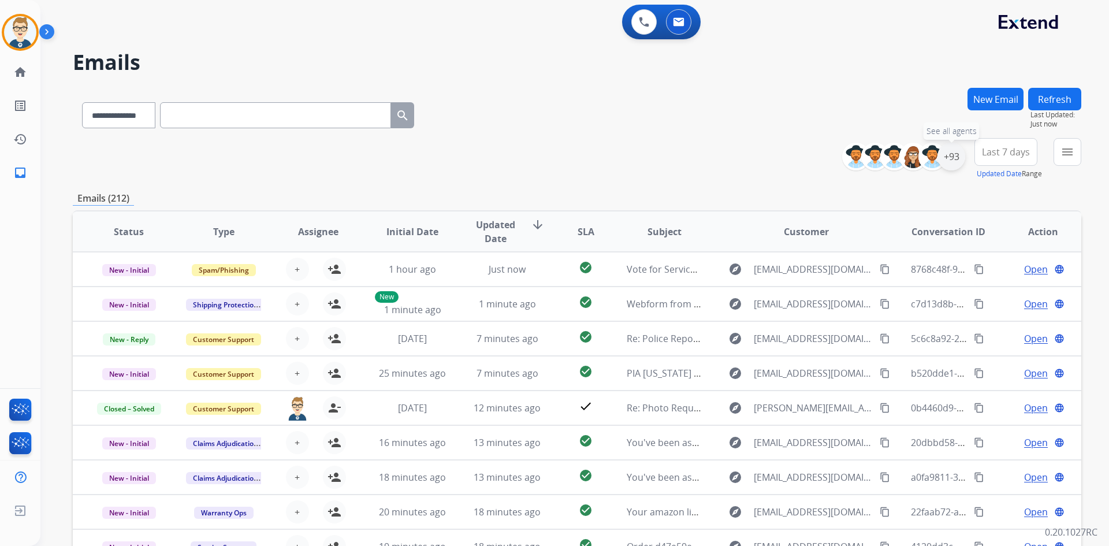
click at [951, 162] on div "+93" at bounding box center [952, 157] width 28 height 28
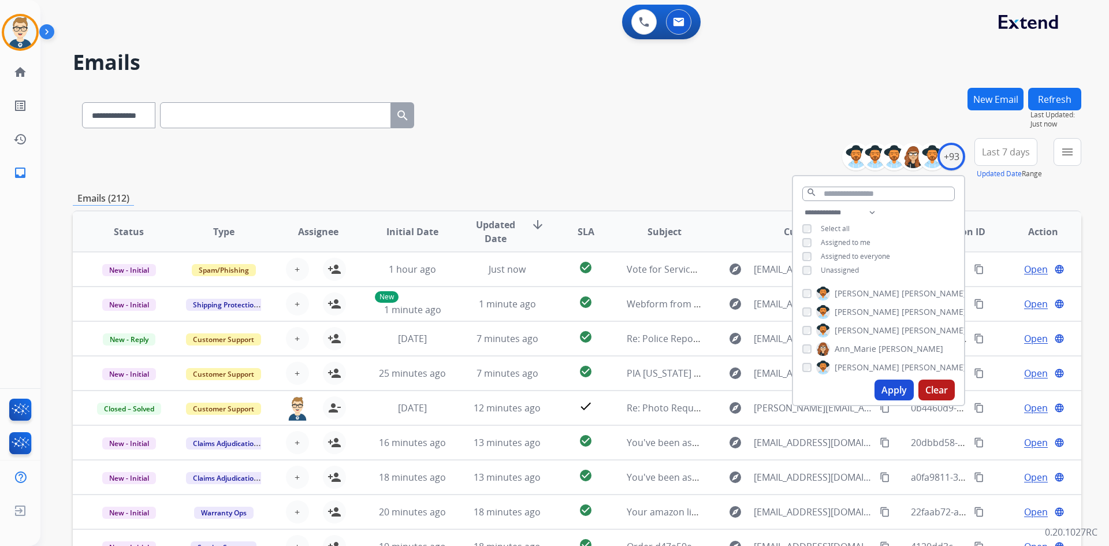
click at [901, 392] on button "Apply" at bounding box center [894, 390] width 39 height 21
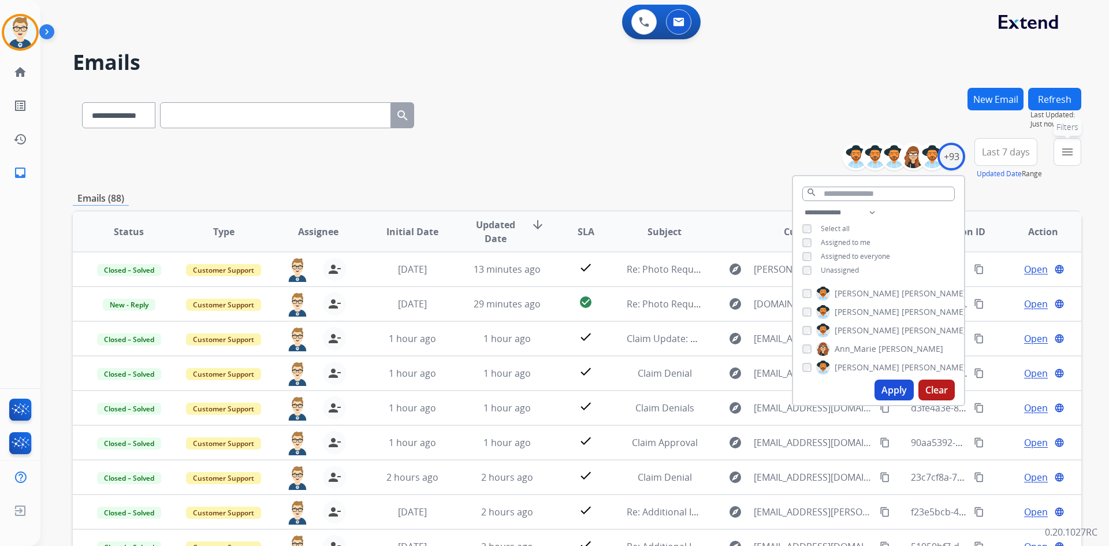
click at [1070, 161] on button "menu Filters" at bounding box center [1068, 152] width 28 height 28
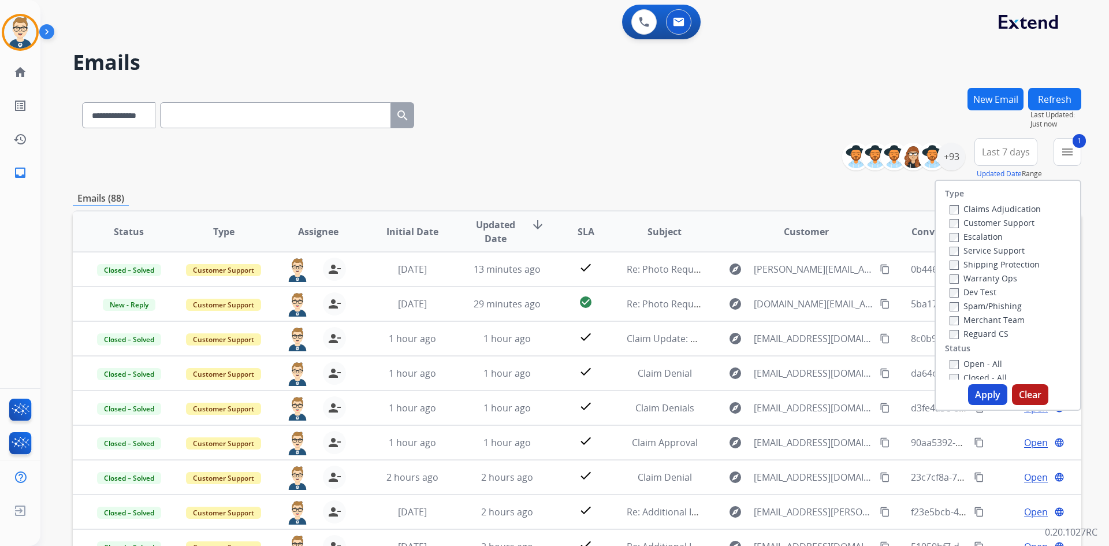
click at [978, 395] on button "Apply" at bounding box center [987, 394] width 39 height 21
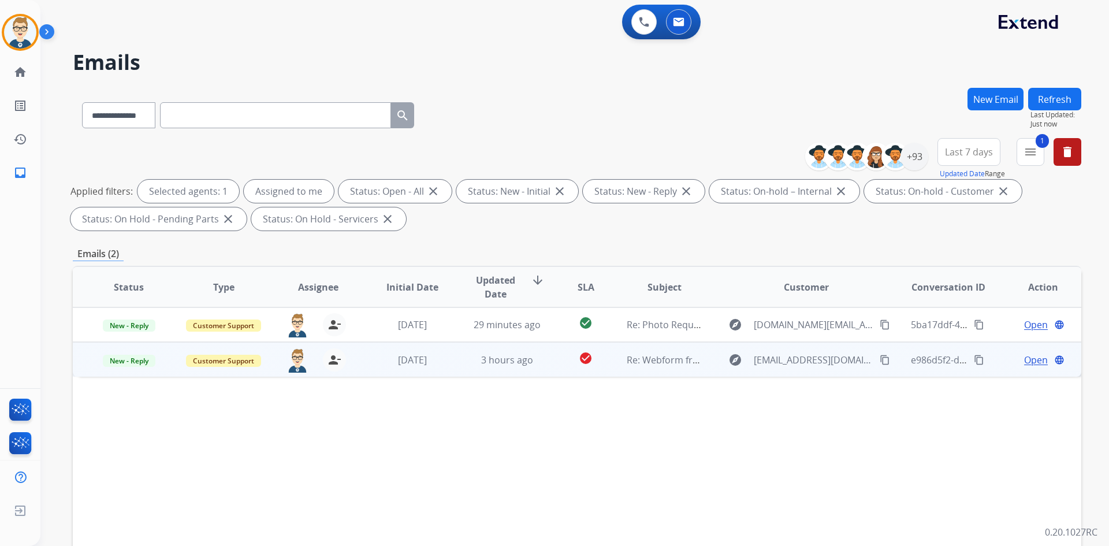
click at [974, 358] on mat-icon "content_copy" at bounding box center [979, 360] width 10 height 10
click at [1025, 361] on span "Open" at bounding box center [1037, 360] width 24 height 14
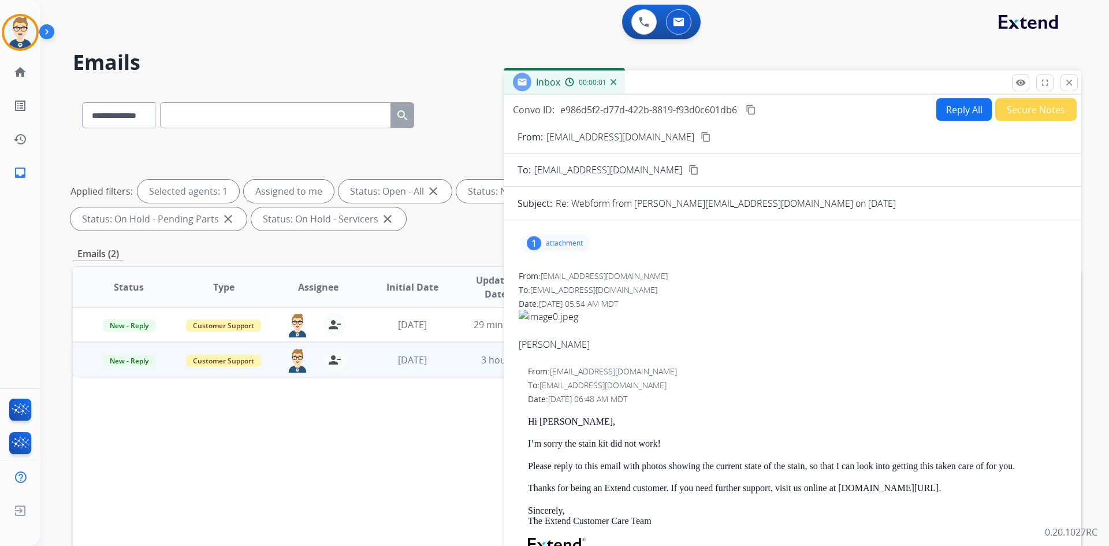
click at [947, 102] on button "Reply All" at bounding box center [964, 109] width 55 height 23
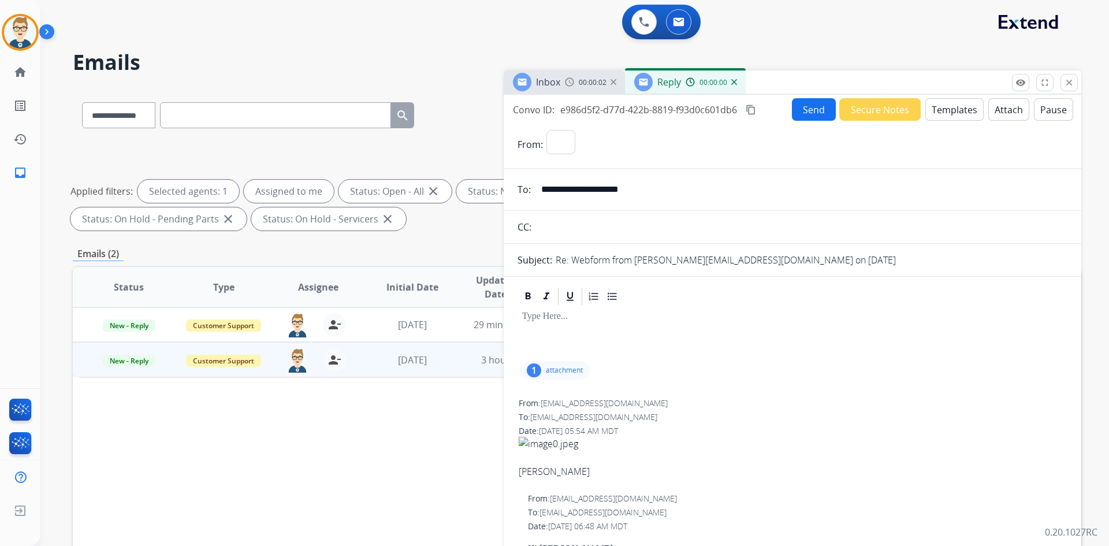
select select "**********"
click at [948, 105] on button "Templates" at bounding box center [955, 109] width 58 height 23
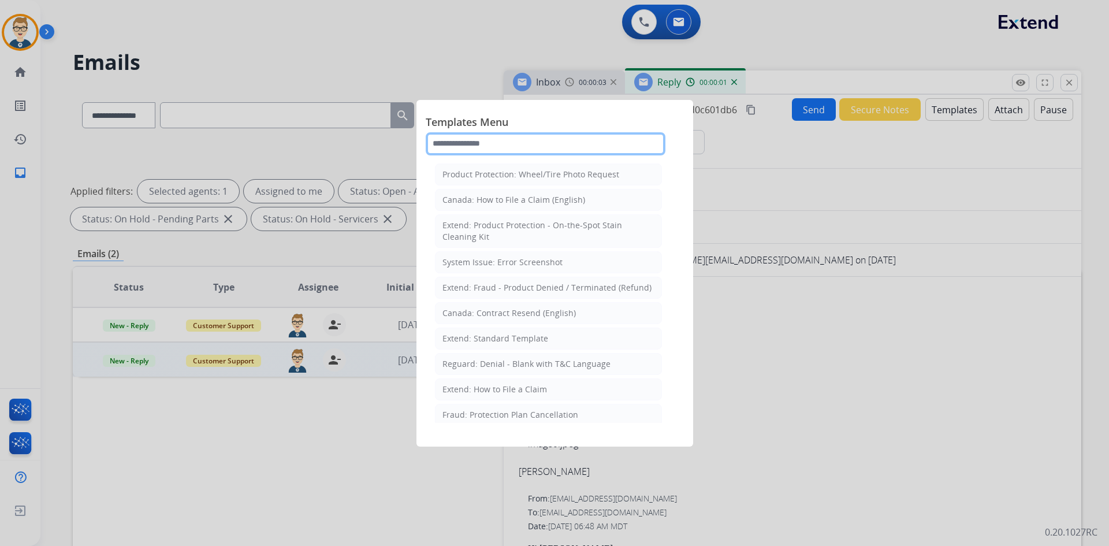
click at [533, 146] on input "text" at bounding box center [546, 143] width 240 height 23
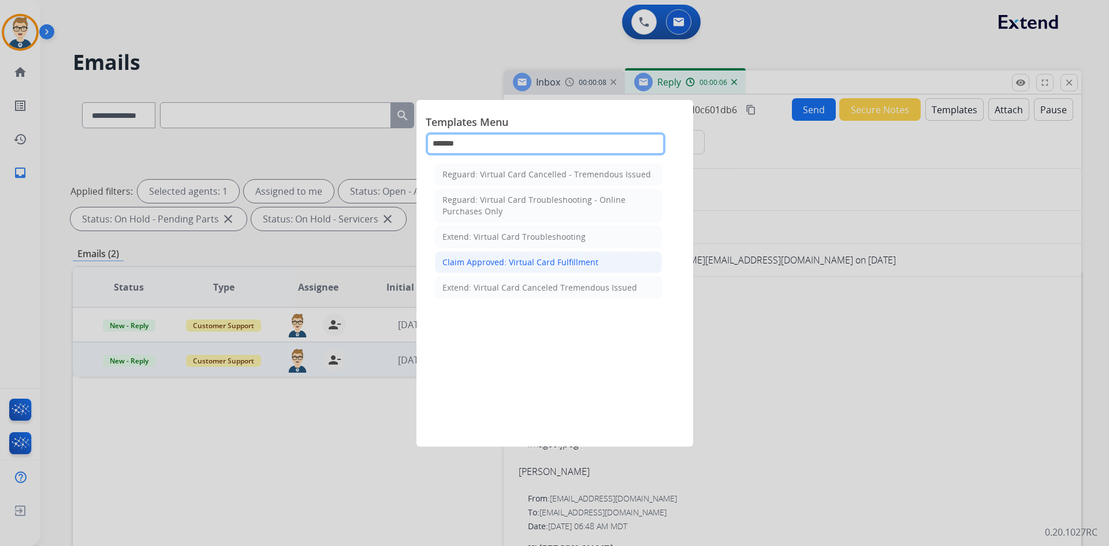
type input "*******"
click at [541, 262] on div "Claim Approved: Virtual Card Fulfillment" at bounding box center [521, 263] width 156 height 12
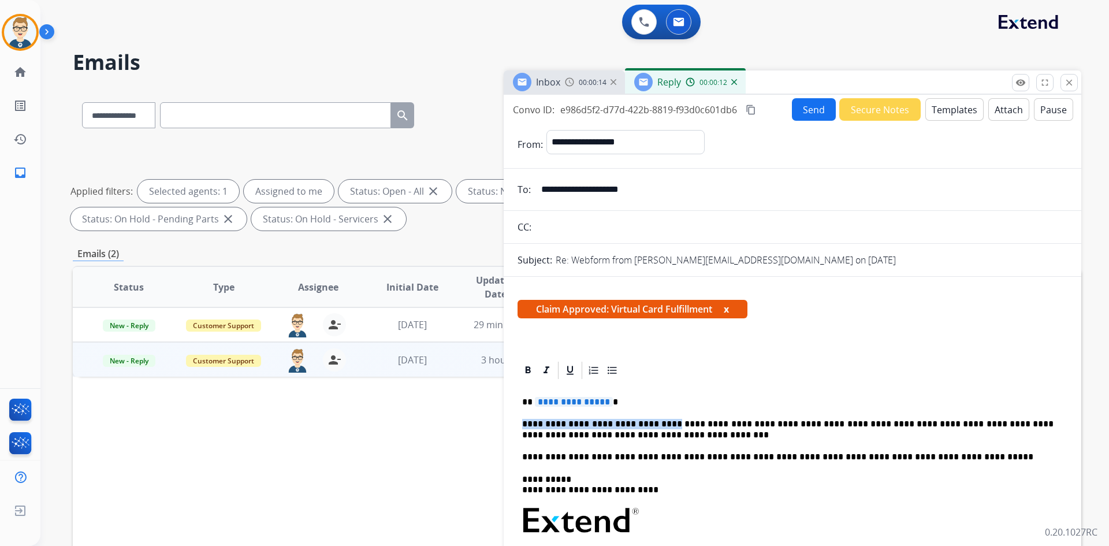
drag, startPoint x: 655, startPoint y: 424, endPoint x: 519, endPoint y: 423, distance: 135.8
click at [519, 423] on div "**********" at bounding box center [793, 548] width 550 height 335
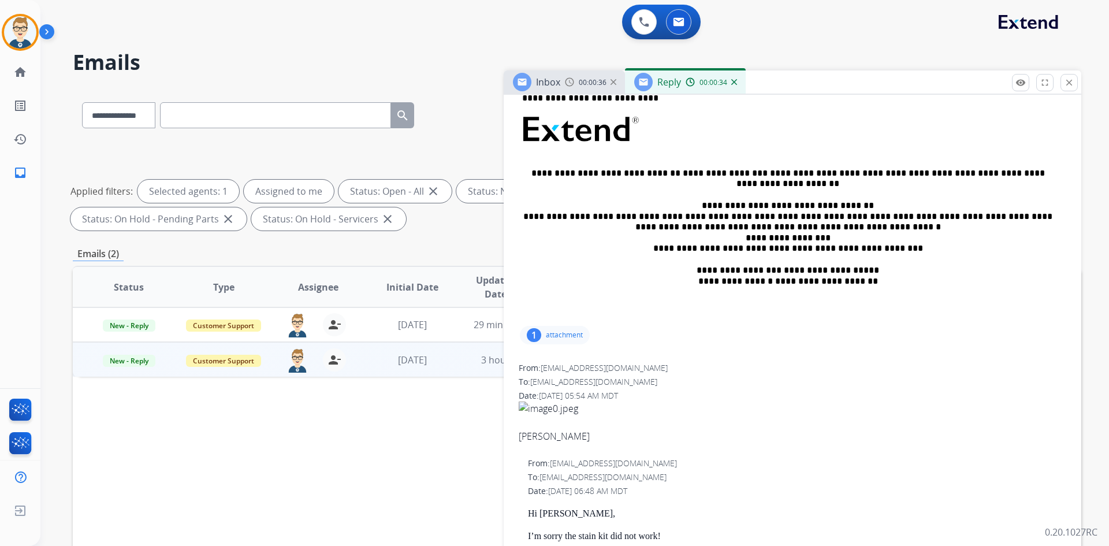
scroll to position [462, 0]
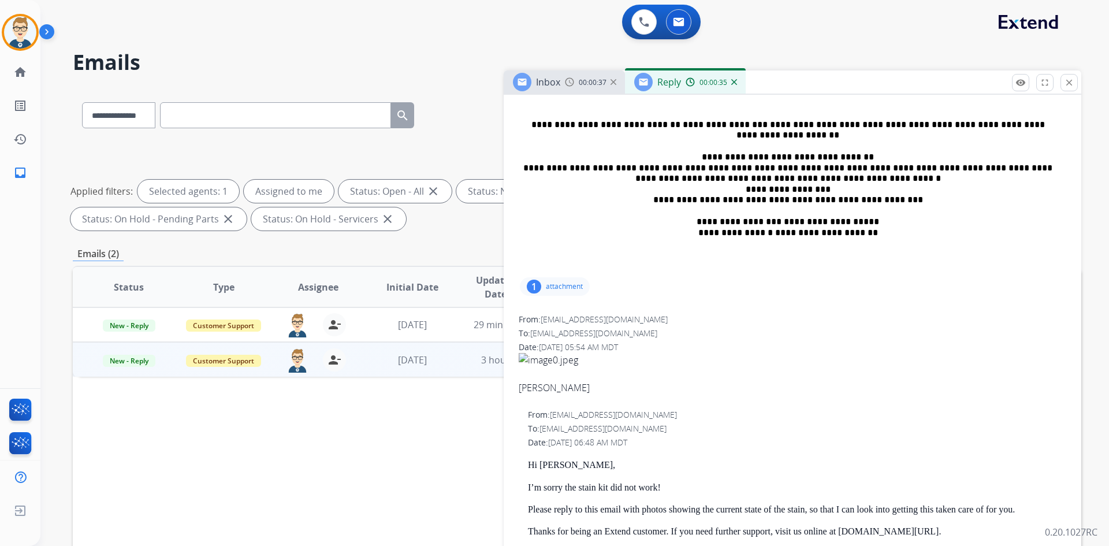
click at [529, 385] on div "[PERSON_NAME]" at bounding box center [793, 388] width 548 height 14
copy div "[PERSON_NAME]"
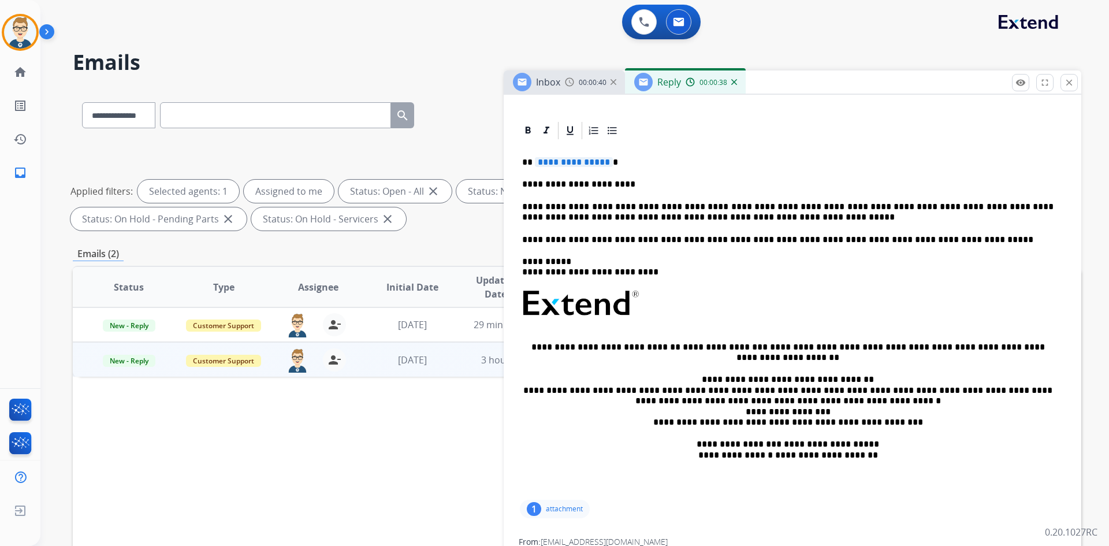
scroll to position [58, 0]
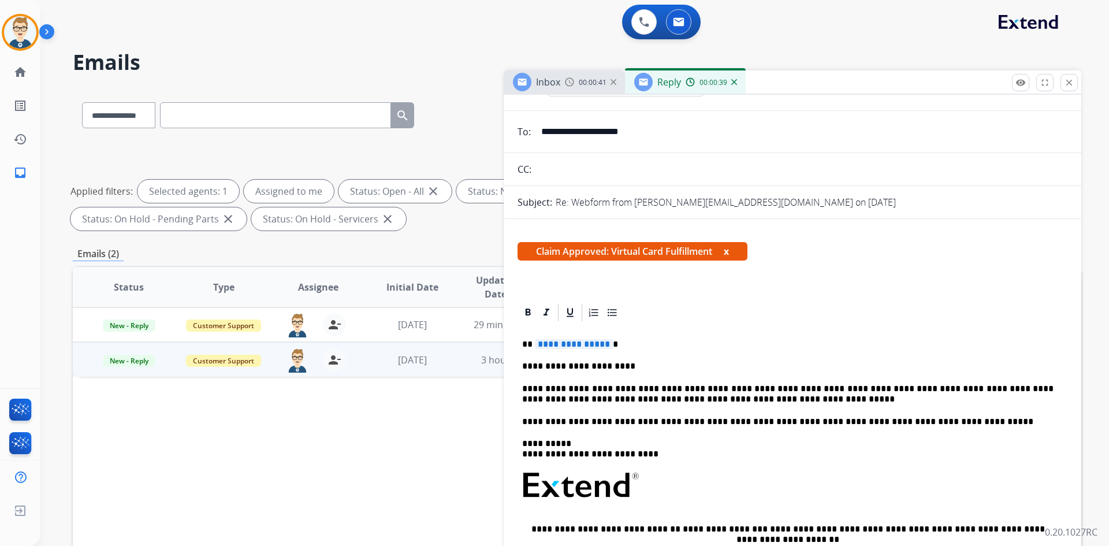
click at [581, 343] on span "**********" at bounding box center [574, 344] width 78 height 10
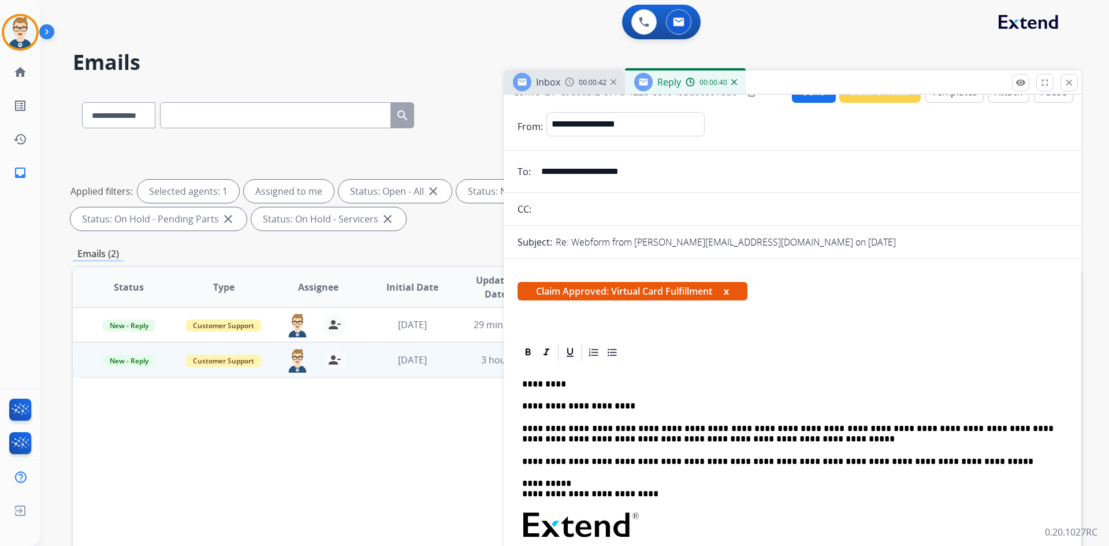
scroll to position [0, 0]
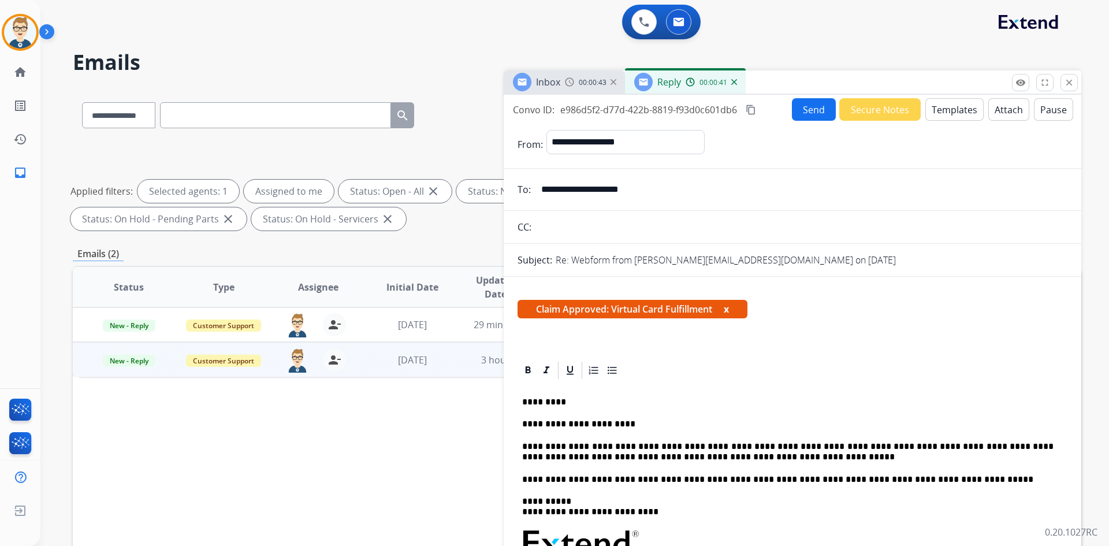
click at [801, 103] on button "Send" at bounding box center [814, 109] width 44 height 23
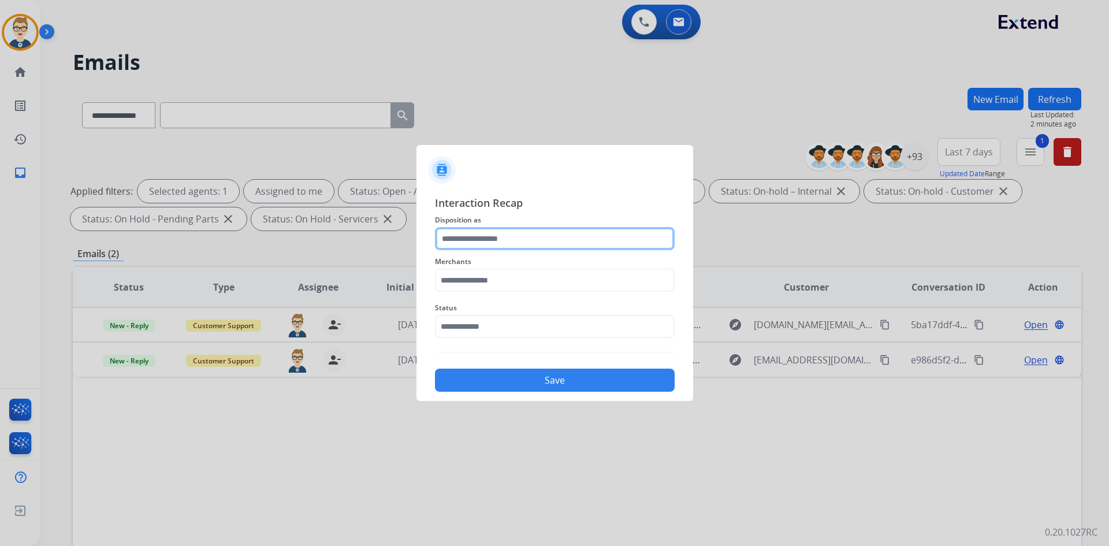
click at [550, 237] on input "text" at bounding box center [555, 238] width 240 height 23
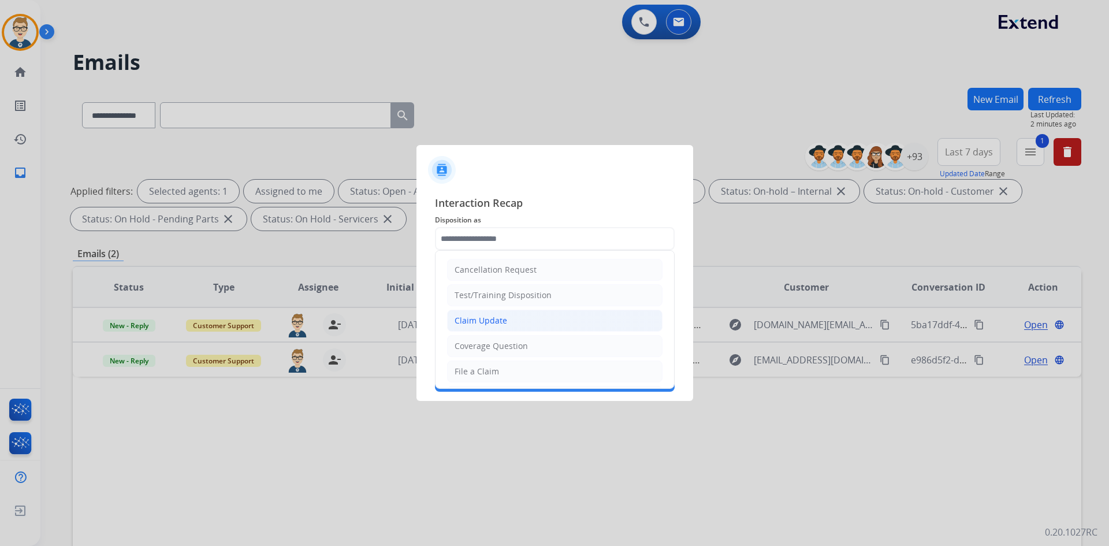
click at [499, 322] on div "Claim Update" at bounding box center [481, 321] width 53 height 12
type input "**********"
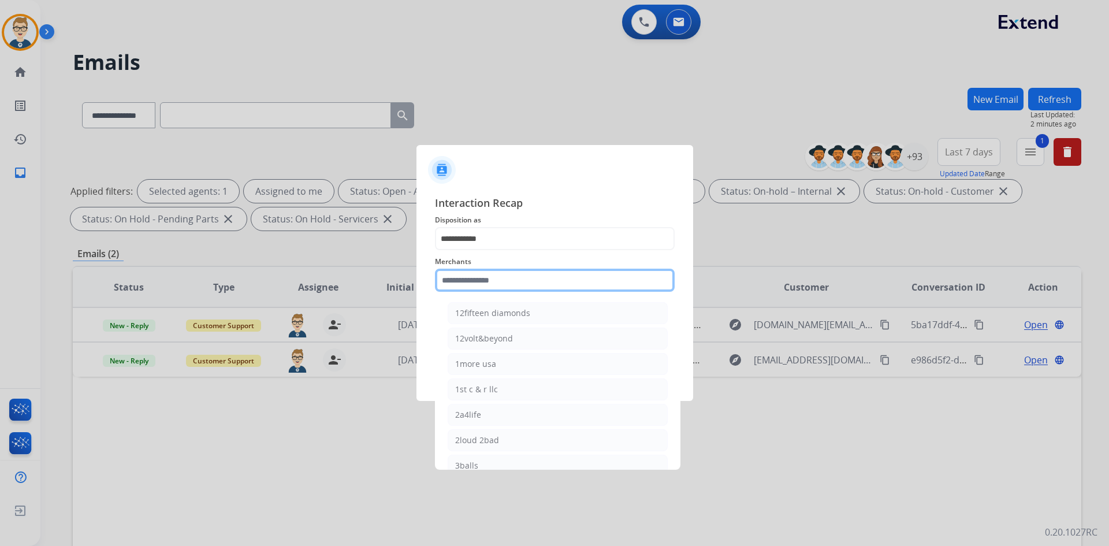
click at [506, 287] on input "text" at bounding box center [555, 280] width 240 height 23
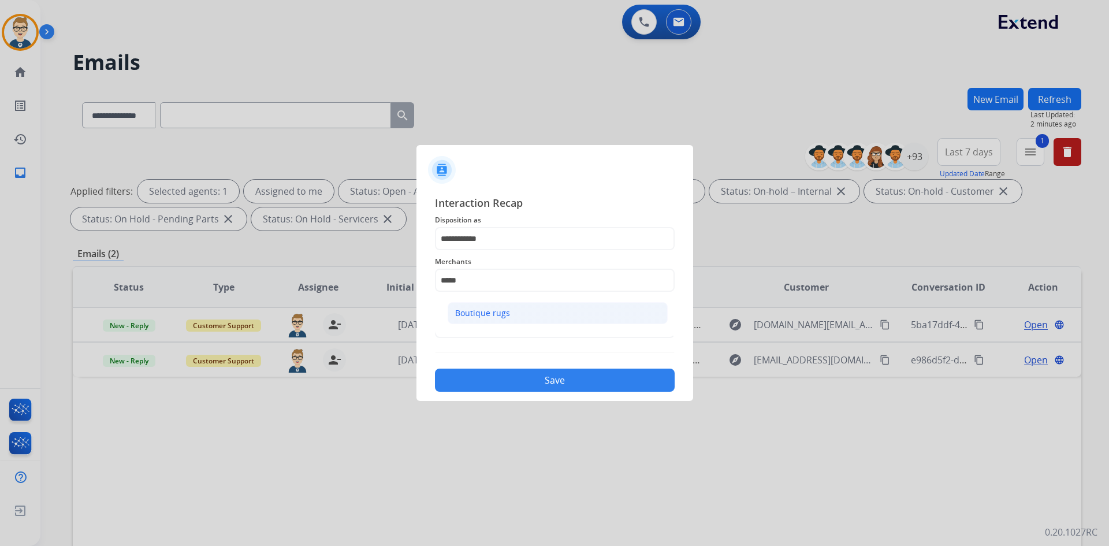
click at [504, 307] on li "Boutique rugs" at bounding box center [558, 313] width 220 height 22
type input "**********"
click at [502, 335] on input "text" at bounding box center [555, 326] width 240 height 23
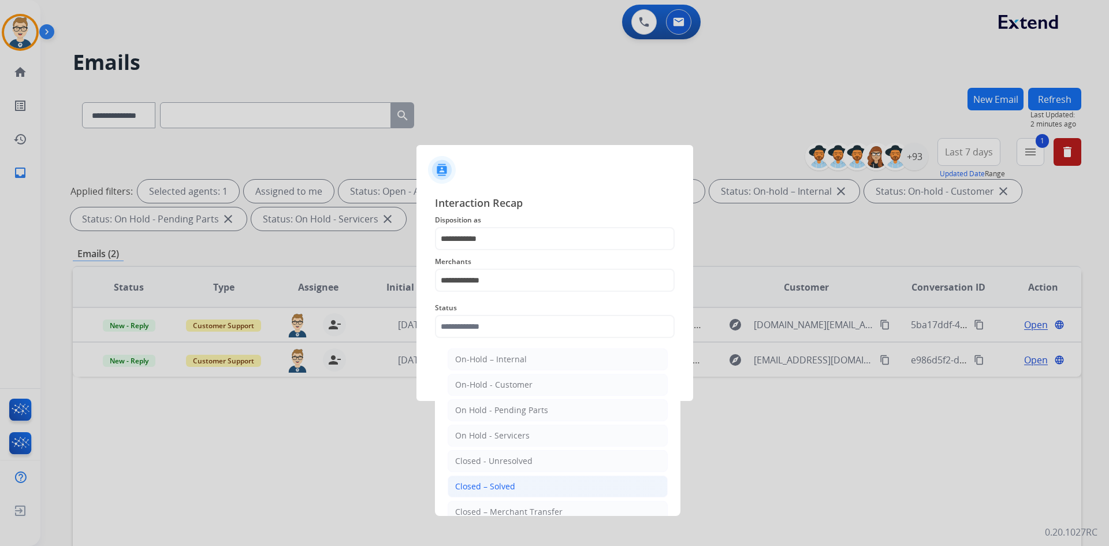
click at [484, 480] on li "Closed – Solved" at bounding box center [558, 487] width 220 height 22
type input "**********"
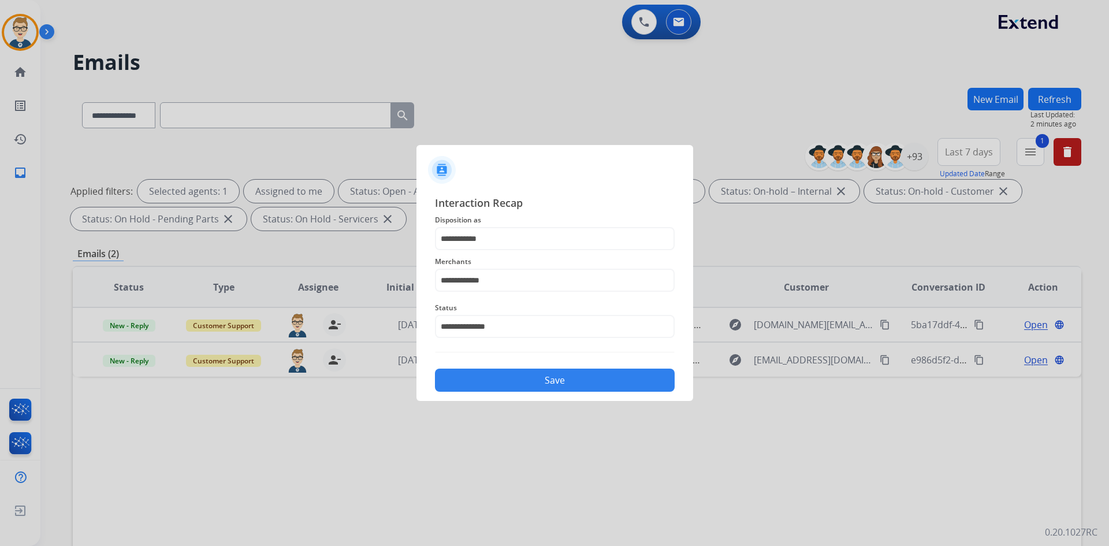
click at [517, 388] on button "Save" at bounding box center [555, 380] width 240 height 23
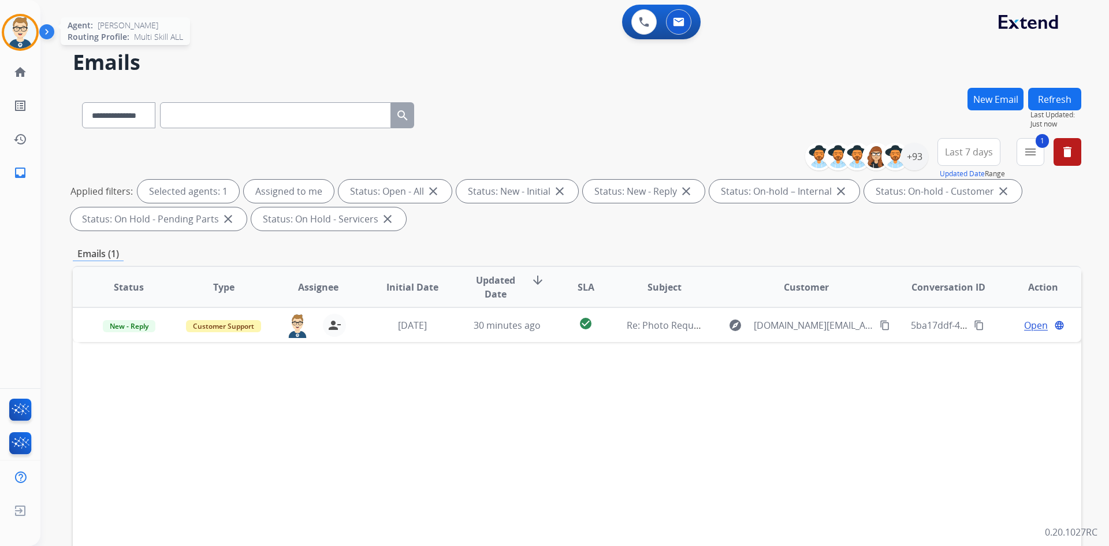
click at [15, 32] on img at bounding box center [20, 32] width 32 height 32
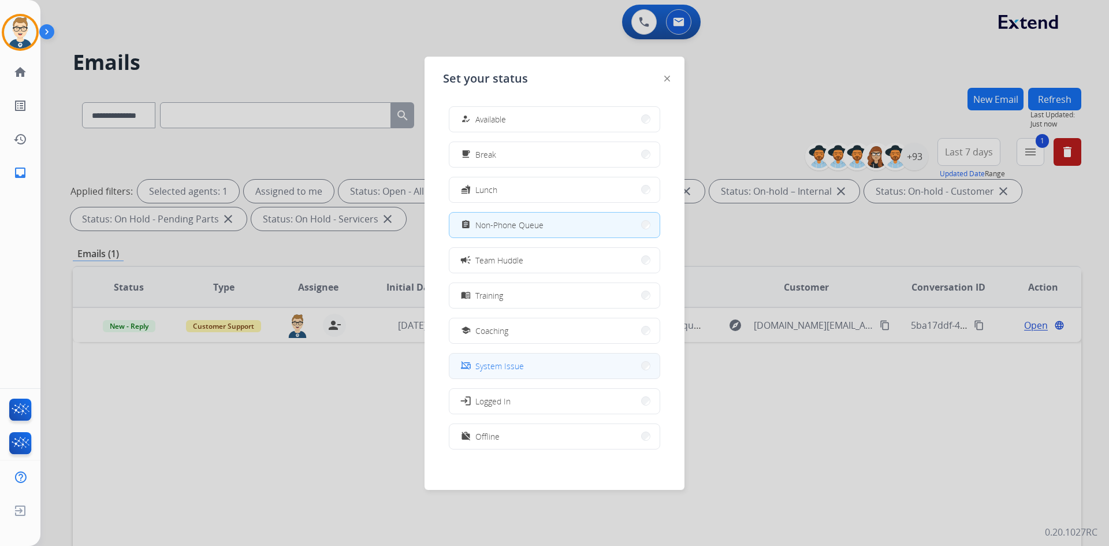
scroll to position [3, 0]
click at [508, 444] on button "work_off Offline" at bounding box center [555, 433] width 210 height 25
